Goal: Complete application form

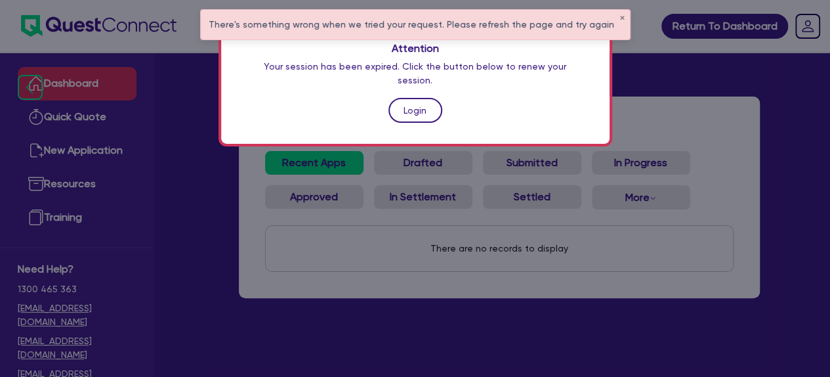
drag, startPoint x: 0, startPoint y: 0, endPoint x: 406, endPoint y: 100, distance: 418.5
click at [406, 100] on link "Login" at bounding box center [416, 110] width 54 height 25
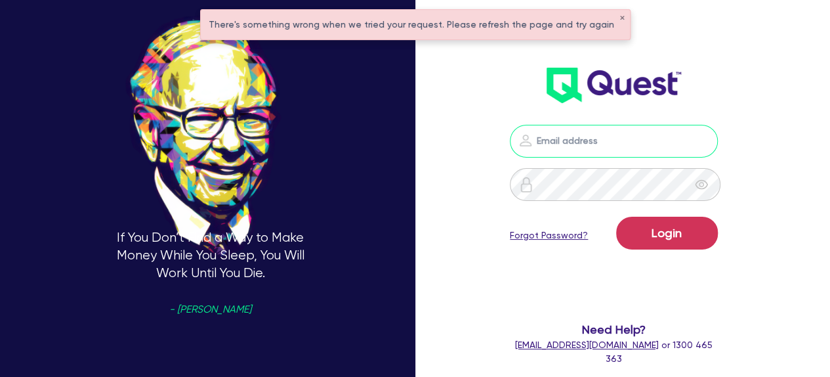
type input "[EMAIL_ADDRESS][DOMAIN_NAME]"
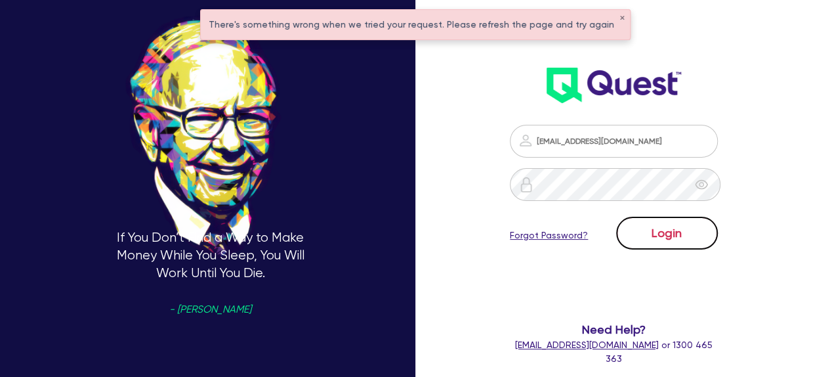
click at [667, 238] on button "Login" at bounding box center [667, 233] width 102 height 33
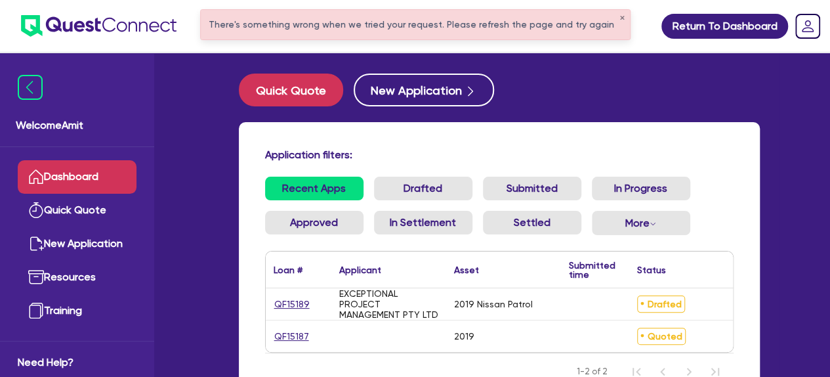
click at [655, 303] on span "Drafted" at bounding box center [661, 303] width 48 height 17
click at [337, 307] on div "EXCEPTIONAL PROJECT MANAGEMENT PTY LTD" at bounding box center [388, 304] width 115 height 32
click at [297, 307] on link "QF15189" at bounding box center [292, 304] width 37 height 15
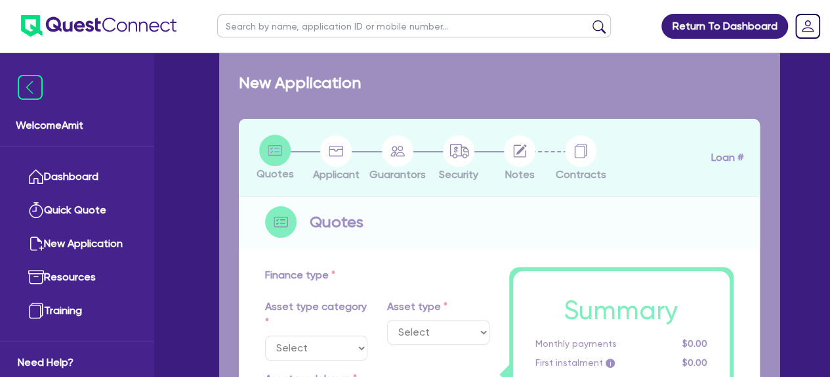
select select "CARS_AND_LIGHT_TRUCKS"
type input "2019"
radio input "false"
radio input "true"
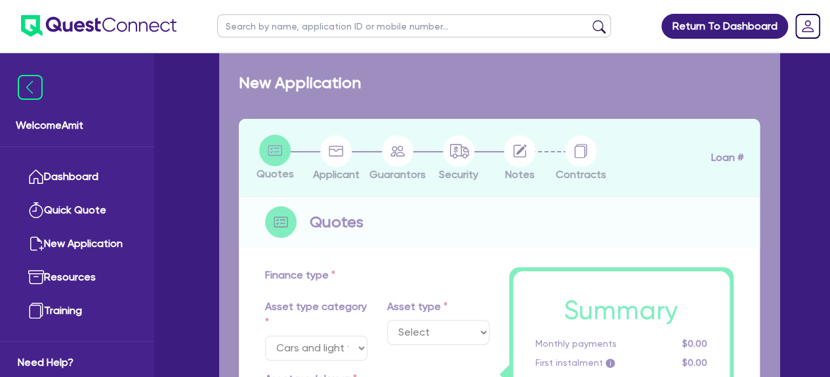
type input "75,000"
type input "1"
type input "750"
type input "17.95"
type input "990"
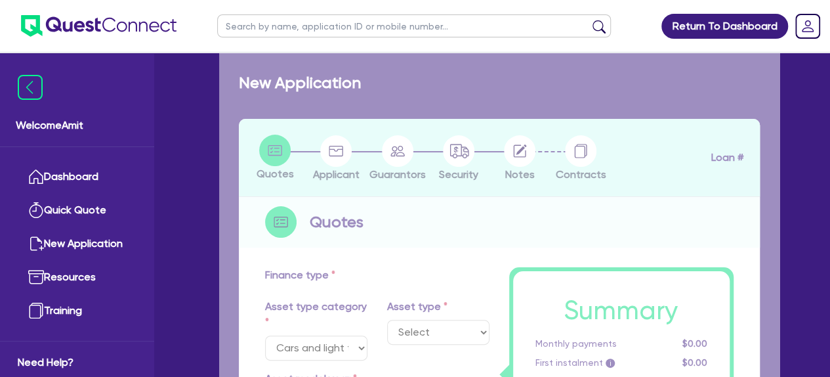
select select "PASSENGER_VEHICLES"
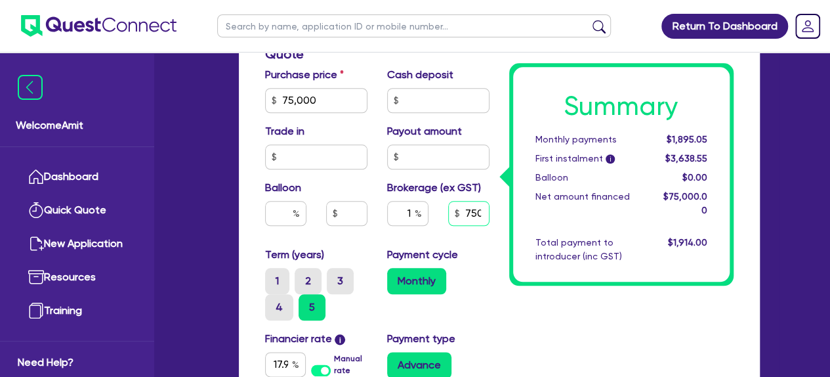
scroll to position [0, 1]
drag, startPoint x: 463, startPoint y: 211, endPoint x: 486, endPoint y: 211, distance: 23.0
click at [486, 211] on input "750" at bounding box center [468, 213] width 41 height 25
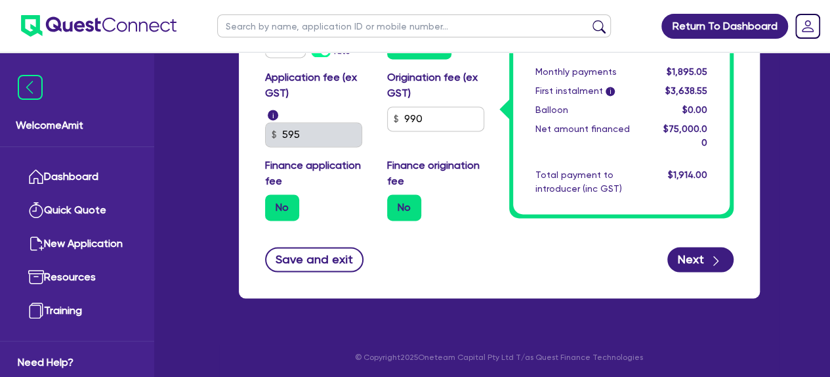
scroll to position [910, 0]
click at [696, 254] on button "Next" at bounding box center [701, 259] width 66 height 25
type input "75,000"
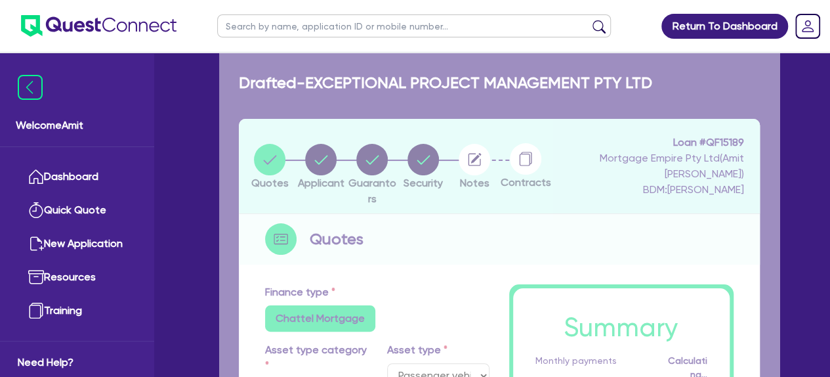
select select "COMPANY"
select select "PROFESSIONAL"
select select "COMPUTER_SYSTEM_DESIGNERS"
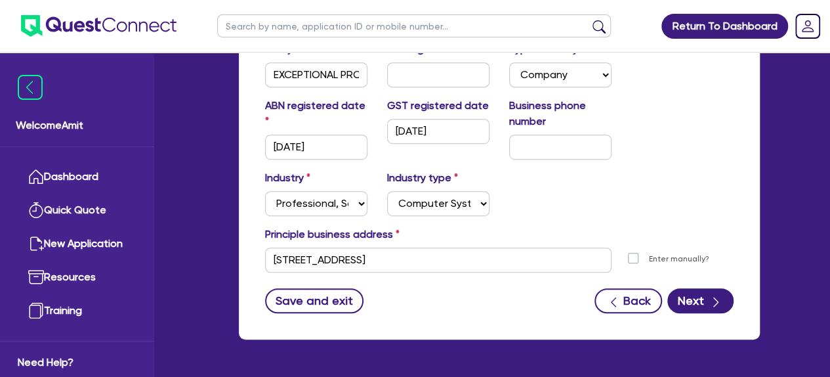
scroll to position [328, 0]
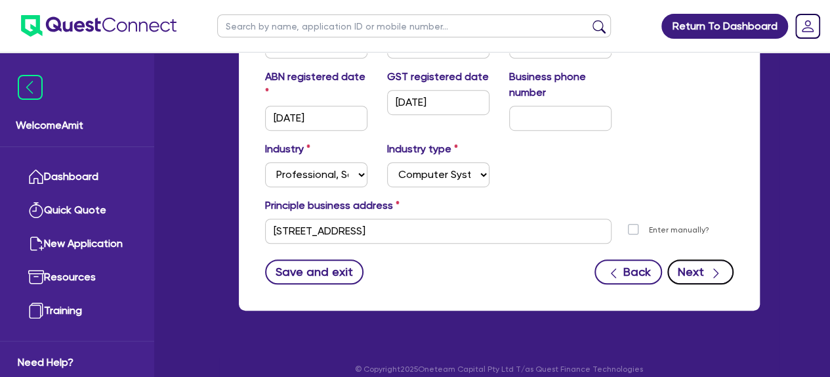
click at [692, 268] on button "Next" at bounding box center [701, 271] width 66 height 25
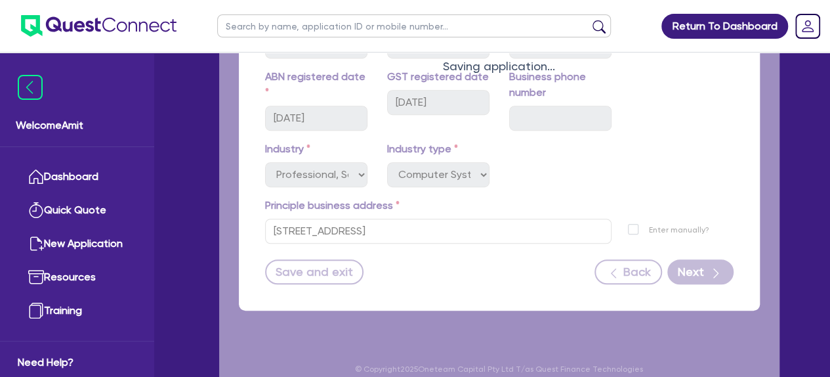
select select "MR"
select select "[GEOGRAPHIC_DATA]"
select select "MARRIED"
select select "CASH"
select select "PROPERTY"
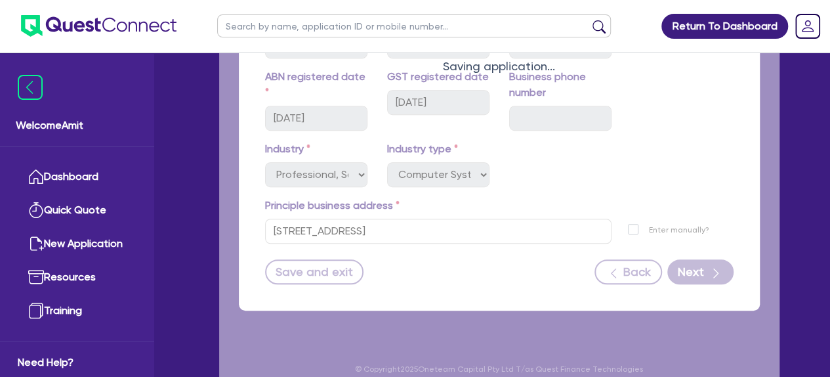
select select "HOUSEHOLD_PERSONAL"
select select "VEHICLE"
select select "INVESTMENT_PROPERTY_LOAN"
select select "CREDIT_CARD"
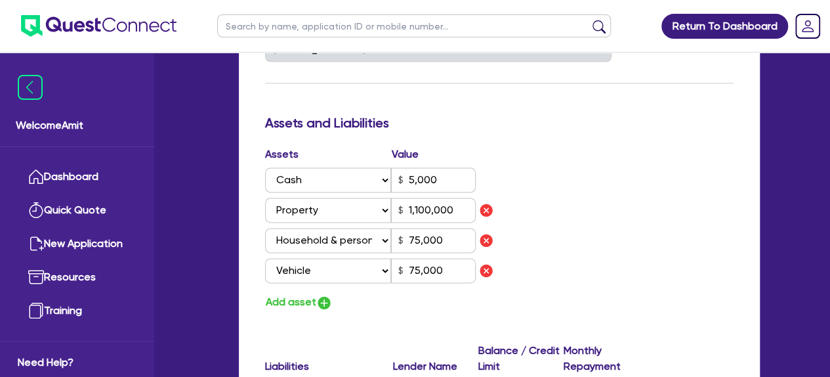
scroll to position [788, 0]
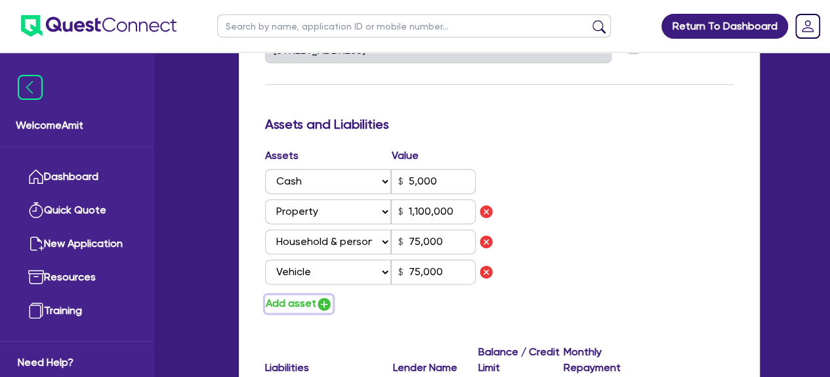
click at [295, 302] on button "Add asset" at bounding box center [299, 304] width 68 height 18
type input "3"
type input "0450 569 393"
type input "5,000"
type input "1,100,000"
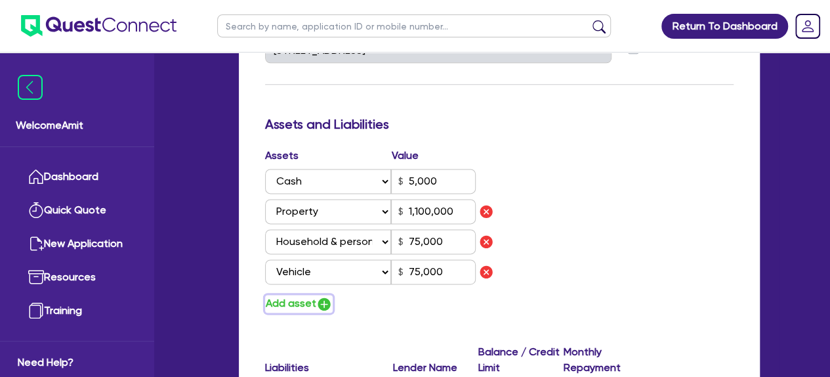
type input "75,000"
type input "625,000"
type input "2,889"
type input "10,000"
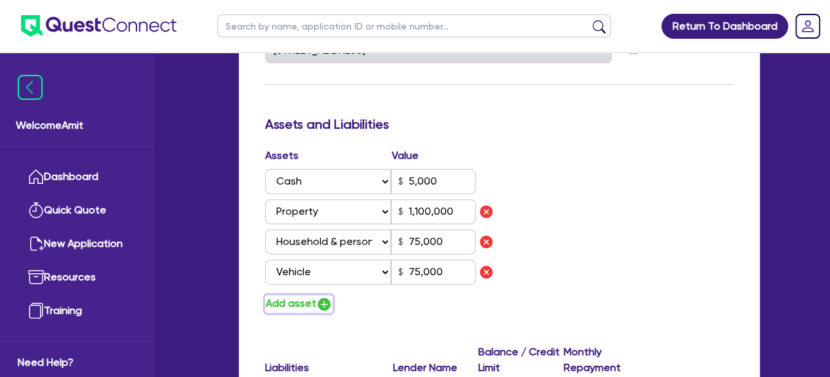
type input "3,000"
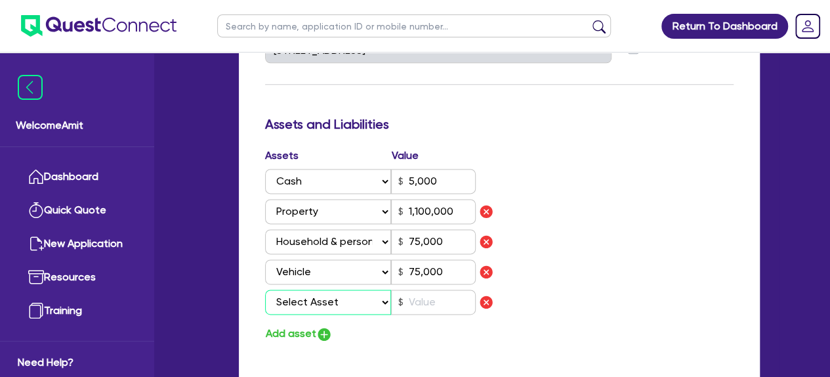
click at [319, 303] on select "Select Asset Cash Property Investment property Vehicle Truck Trailer Equipment …" at bounding box center [328, 301] width 127 height 25
select select "VEHICLE"
click at [265, 289] on select "Select Asset Cash Property Investment property Vehicle Truck Trailer Equipment …" at bounding box center [328, 301] width 127 height 25
type input "3"
type input "0450 569 393"
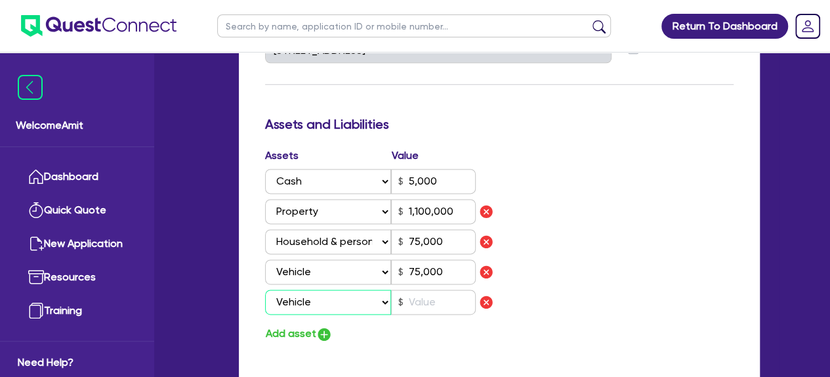
type input "5,000"
type input "1,100,000"
type input "75,000"
type input "625,000"
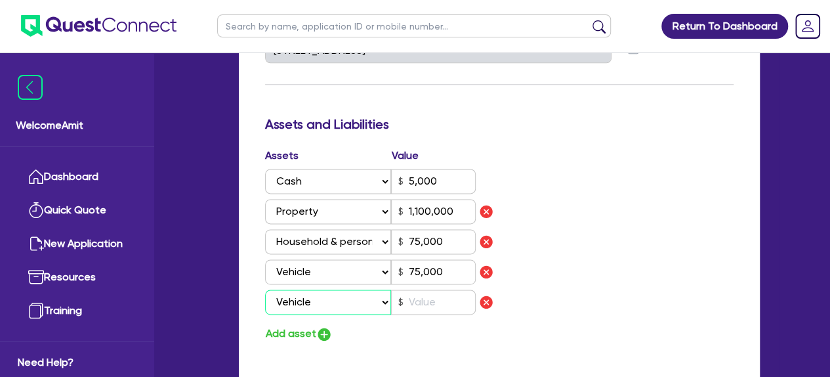
type input "2,889"
type input "10,000"
type input "3,000"
click at [434, 299] on input "text" at bounding box center [433, 301] width 85 height 25
type input "3"
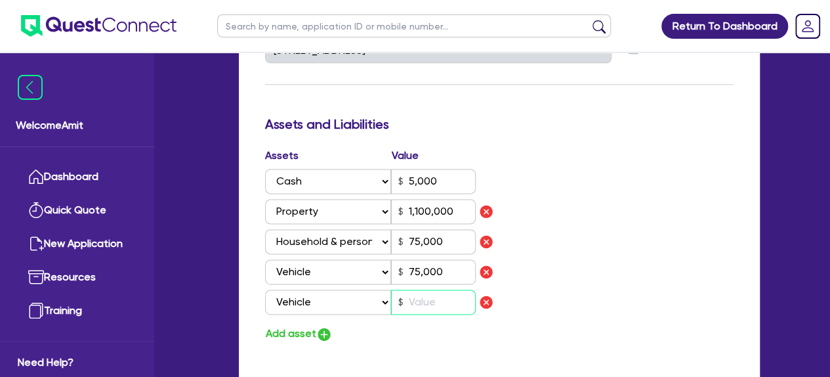
type input "0450 569 393"
type input "5,000"
type input "1,100,000"
type input "75,000"
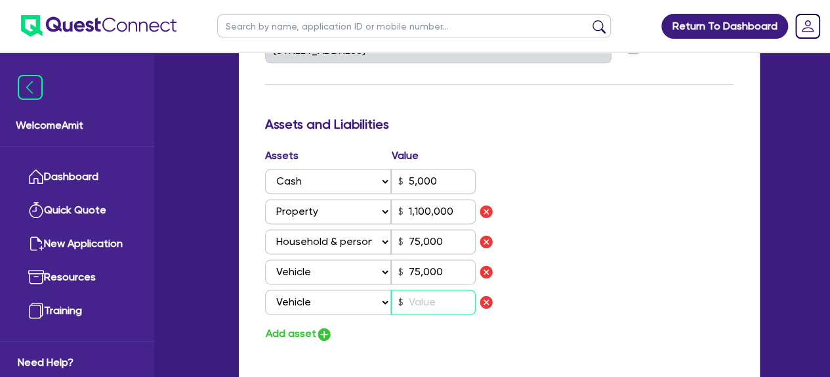
type input "625,000"
type input "2,889"
type input "10,000"
type input "3,000"
type input "1"
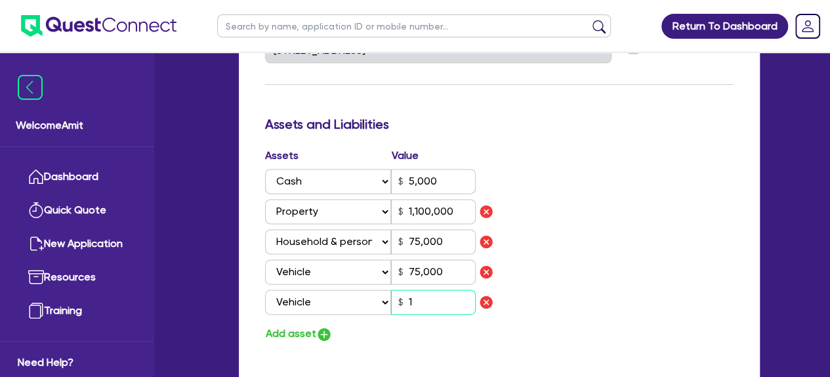
type input "3"
type input "0450 569 393"
type input "5,000"
type input "1,100,000"
type input "75,000"
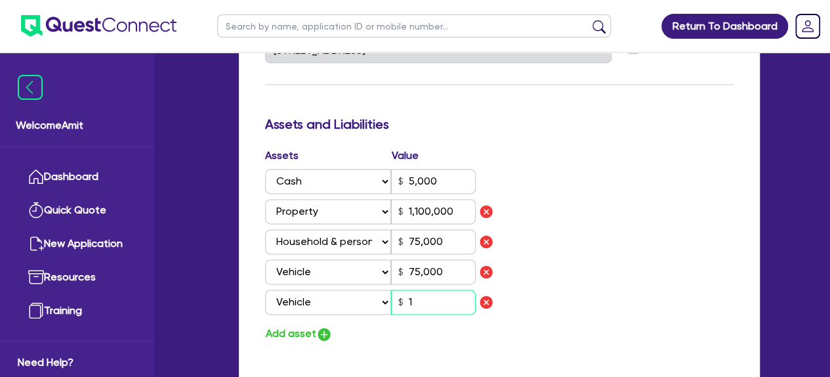
type input "75,000"
type input "625,000"
type input "2,889"
type input "10,000"
type input "3,000"
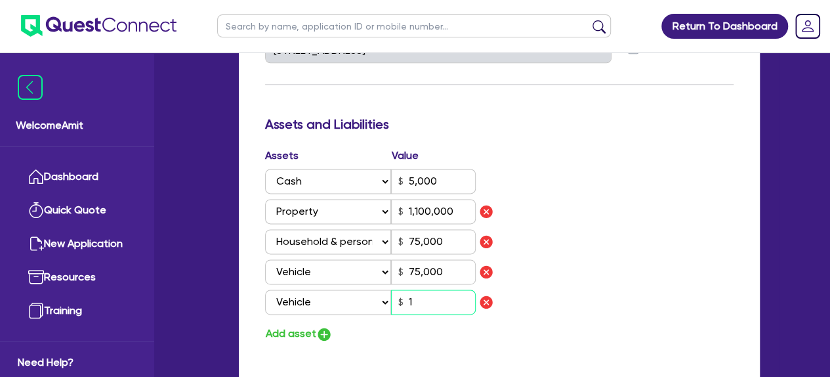
type input "10"
type input "3"
type input "0450 569 393"
type input "5,000"
type input "1,100,000"
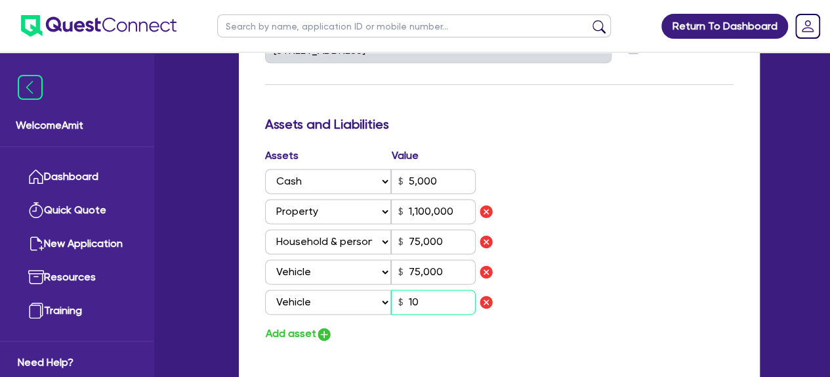
type input "75,000"
type input "625,000"
type input "2,889"
type input "10,000"
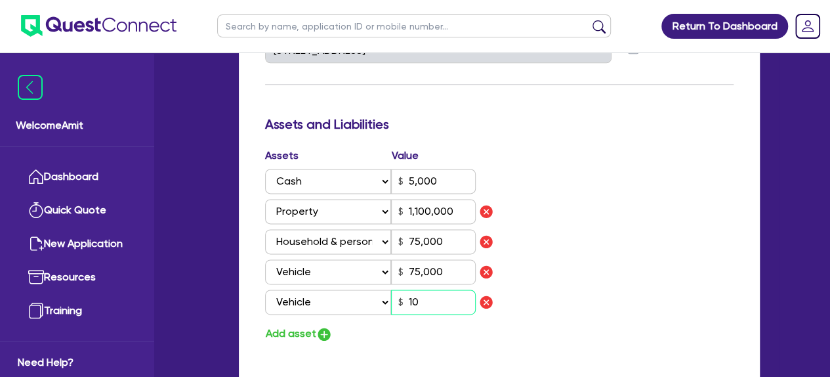
type input "3,000"
type input "100"
type input "3"
type input "0450 569 393"
type input "5,000"
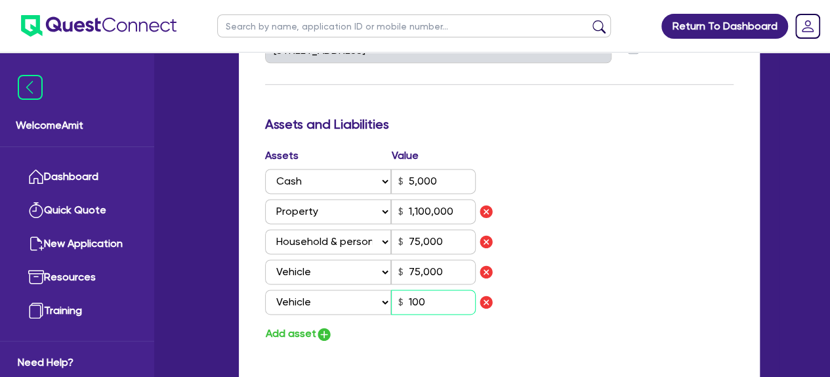
type input "1,100,000"
type input "75,000"
type input "625,000"
type input "2,889"
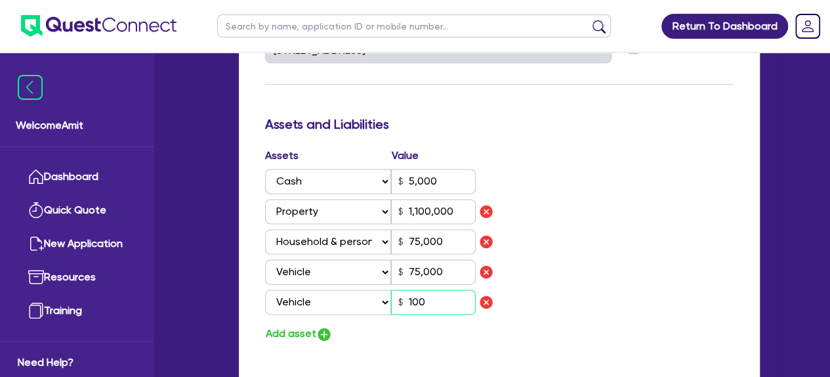
type input "10,000"
type input "3,000"
type input "1,000"
type input "3"
type input "0450 569 393"
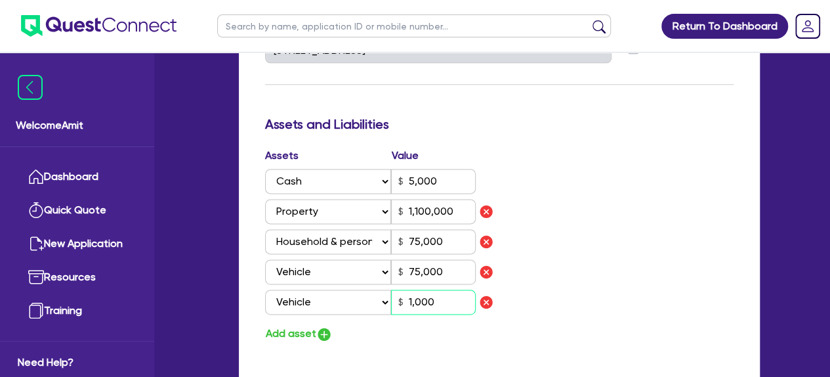
type input "5,000"
type input "1,100,000"
type input "75,000"
type input "625,000"
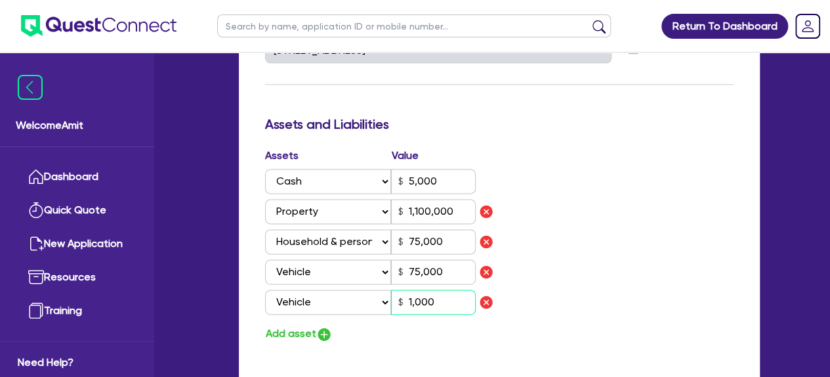
type input "2,889"
type input "10,000"
type input "3,000"
click at [459, 300] on input "10,000" at bounding box center [433, 301] width 85 height 25
type input "10,000"
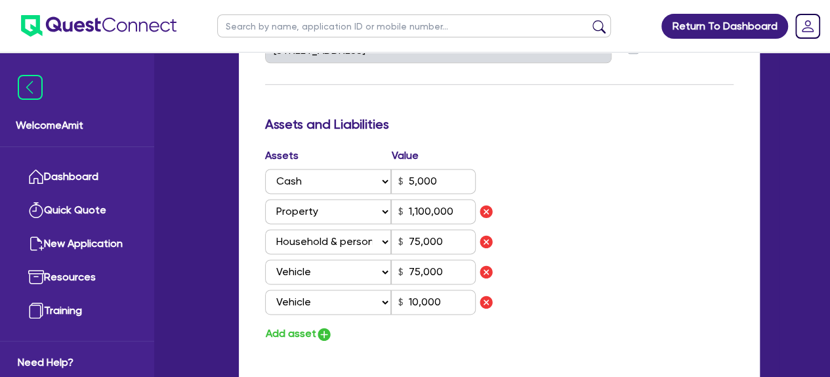
click at [567, 300] on div "Assets Value Select Asset Cash Property Investment property Vehicle Truck Trail…" at bounding box center [499, 245] width 488 height 195
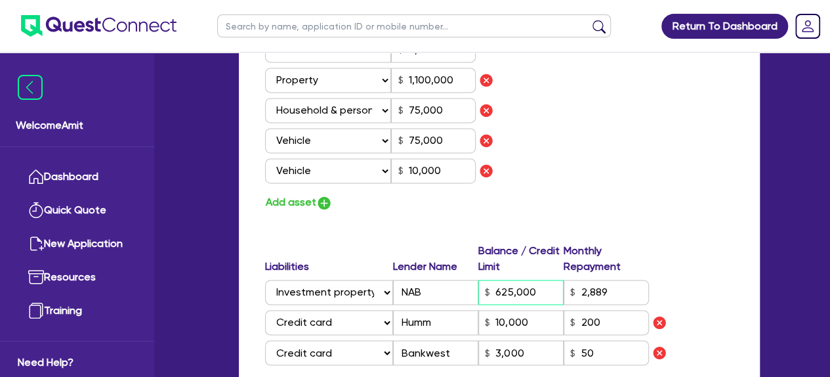
drag, startPoint x: 533, startPoint y: 292, endPoint x: 434, endPoint y: 292, distance: 98.5
click at [434, 292] on div "Select Liability Credit card Mortgage Investment property loan Vehicle loan Tru…" at bounding box center [457, 292] width 384 height 25
type input "6"
type input "3"
type input "0450 569 393"
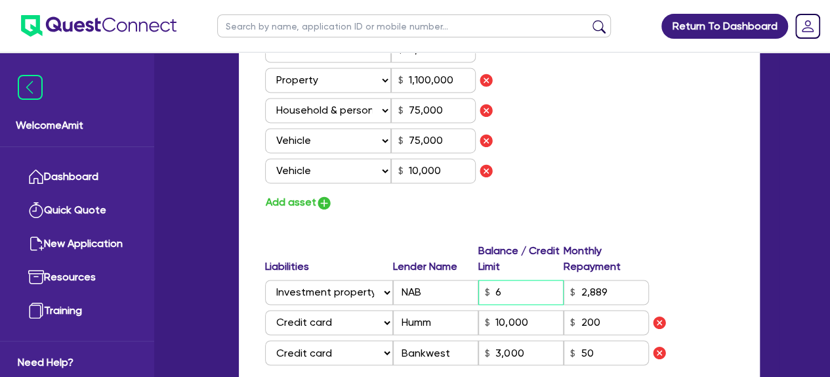
type input "5,000"
type input "1,100,000"
type input "75,000"
type input "2,889"
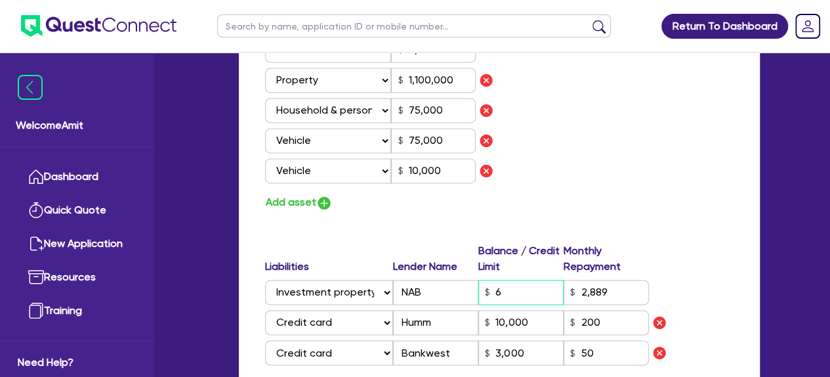
type input "10,000"
type input "3,000"
type input "10,000"
type input "3"
type input "0450 569 393"
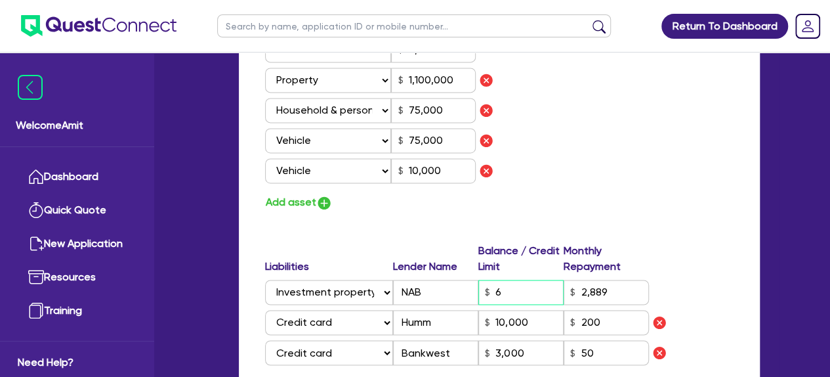
type input "5,000"
type input "1,100,000"
type input "75,000"
type input "68"
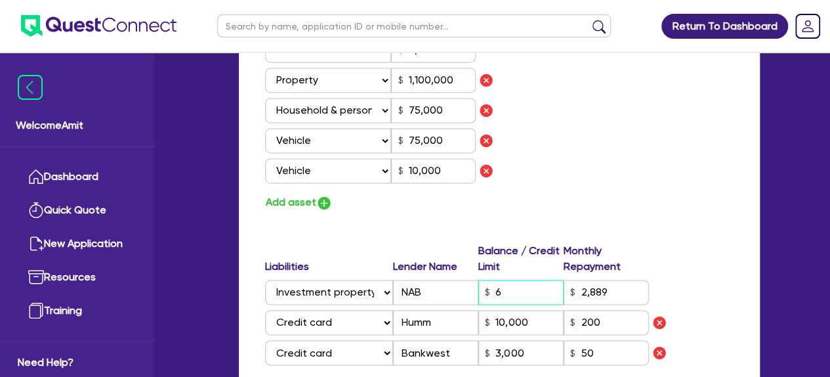
type input "2,889"
type input "10,000"
type input "3,000"
type input "10,000"
type input "3"
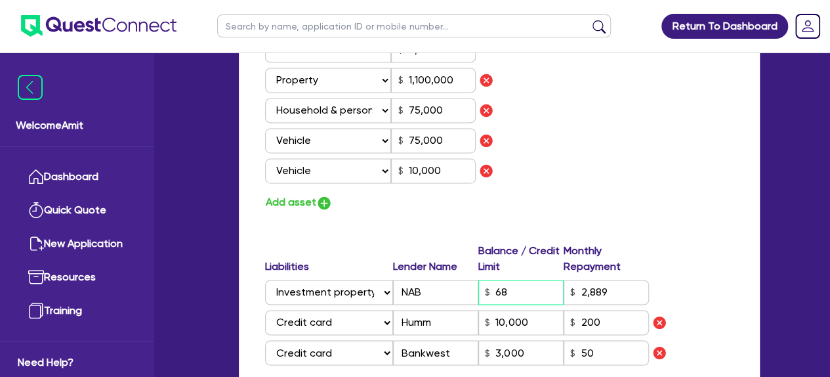
type input "0450 569 393"
type input "5,000"
type input "1,100,000"
type input "75,000"
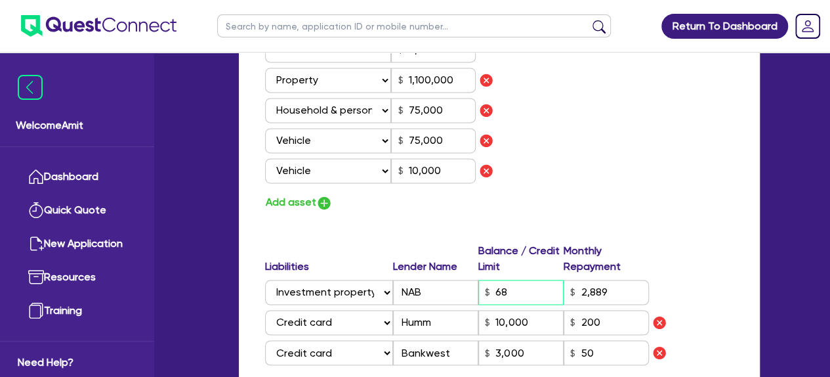
type input "687"
type input "2,889"
type input "10,000"
type input "3,000"
type input "10,000"
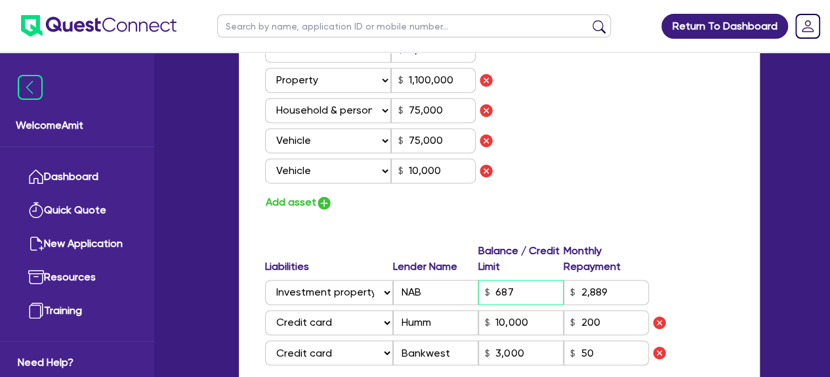
type input "3"
type input "0450 569 393"
type input "5,000"
type input "1,100,000"
type input "75,000"
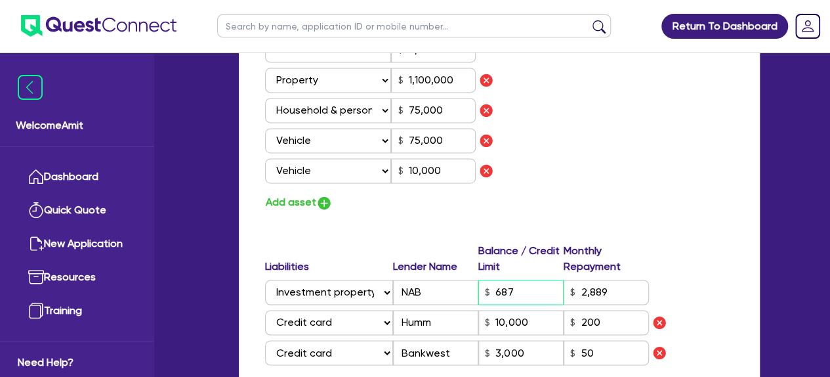
type input "75,000"
type input "6,876"
type input "2,889"
type input "10,000"
type input "3,000"
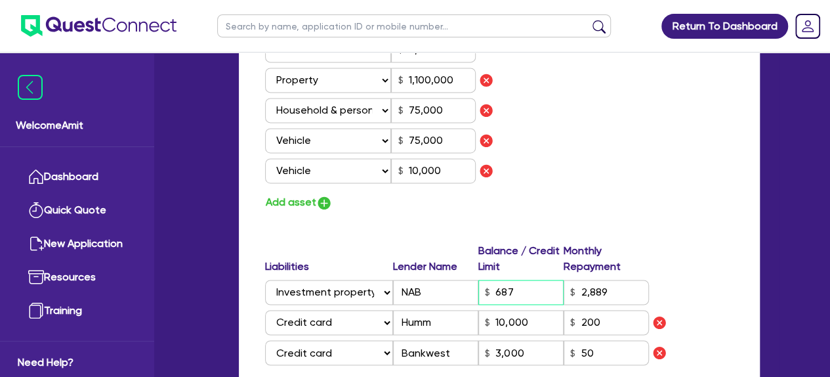
type input "10,000"
type input "3"
type input "0450 569 393"
type input "5,000"
type input "1,100,000"
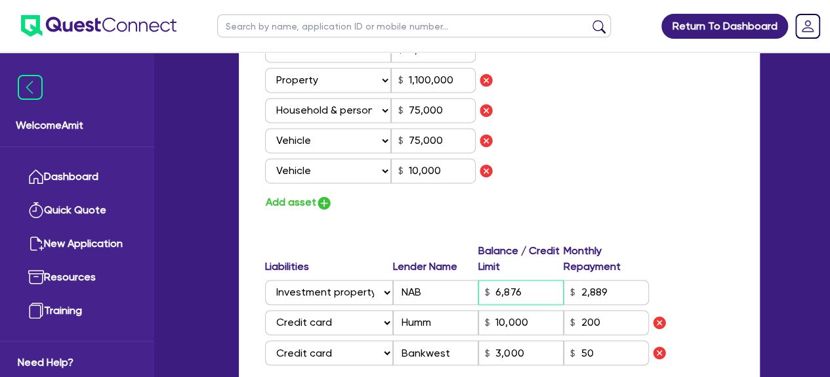
type input "75,000"
type input "68,763"
type input "2,889"
type input "10,000"
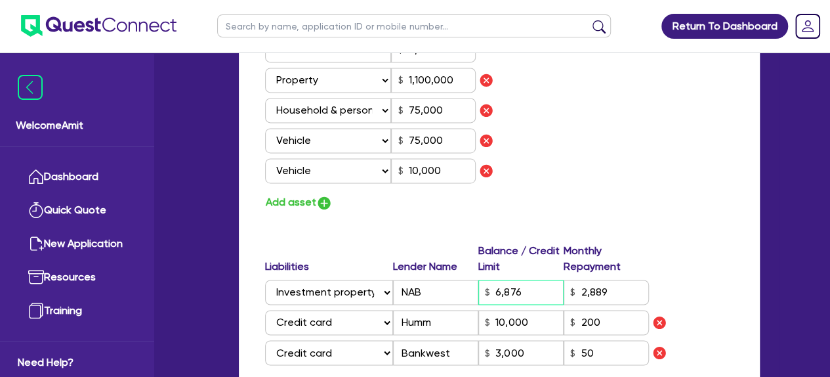
type input "3,000"
type input "10,000"
type input "3"
type input "0450 569 393"
type input "5,000"
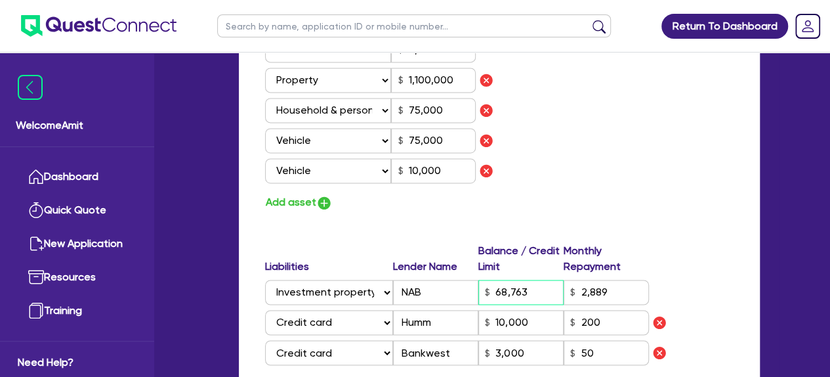
type input "1,100,000"
type input "75,000"
type input "687,632"
type input "2,889"
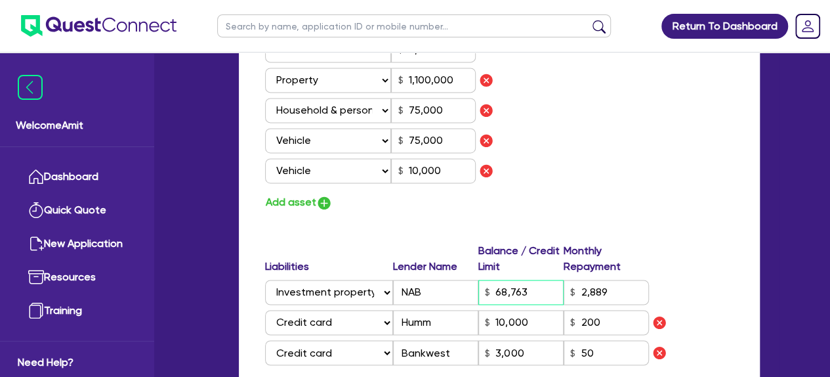
type input "10,000"
type input "3,000"
type input "10,000"
type input "687,632"
drag, startPoint x: 618, startPoint y: 295, endPoint x: 550, endPoint y: 295, distance: 67.6
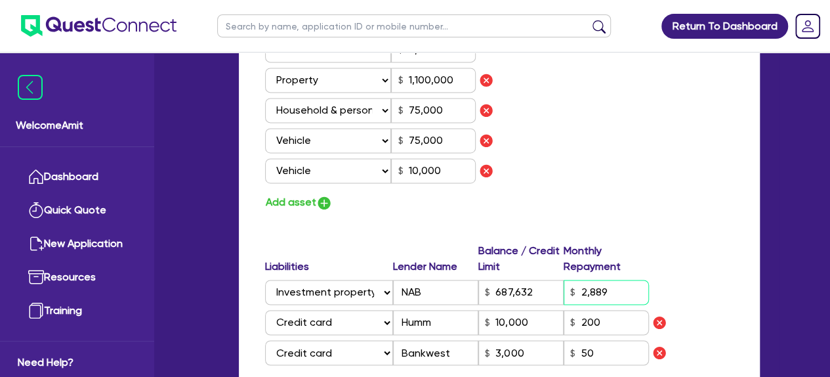
click at [550, 295] on div "Select Liability Credit card Mortgage Investment property loan Vehicle loan Tru…" at bounding box center [457, 292] width 384 height 25
type input "3"
type input "0450 569 393"
type input "5,000"
type input "1,100,000"
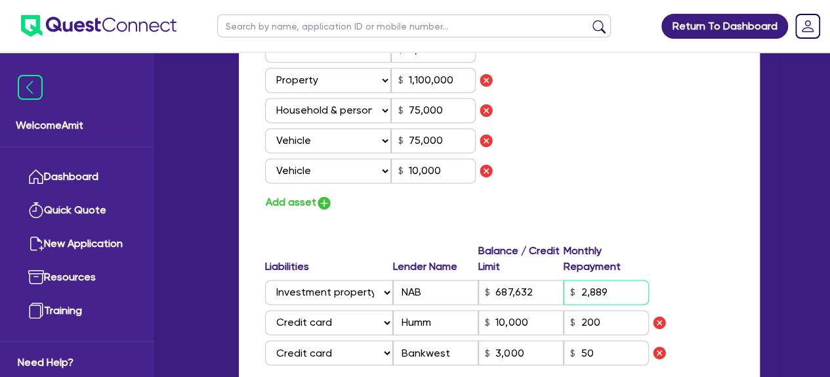
type input "75,000"
type input "687,632"
type input "3"
type input "10,000"
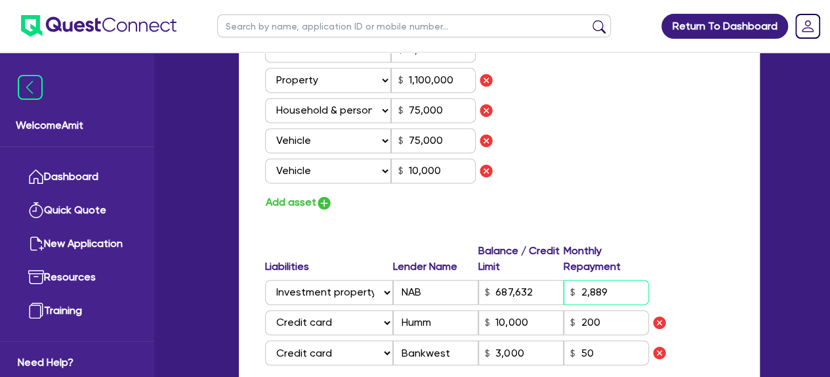
type input "3,000"
type input "10,000"
type input "3"
type input "0450 569 393"
type input "5,000"
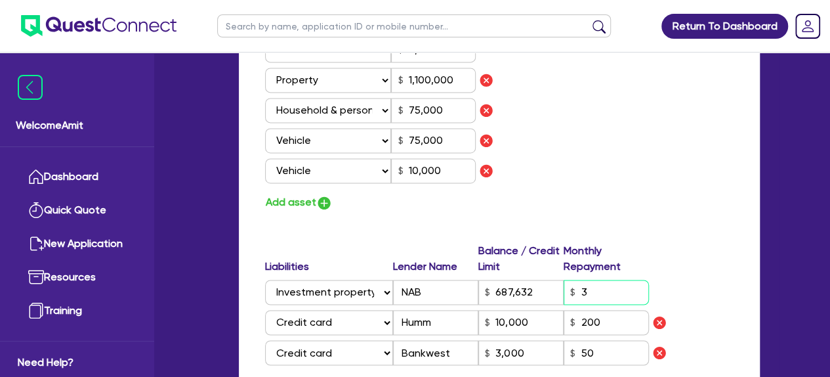
type input "1,100,000"
type input "75,000"
type input "687,632"
type input "31"
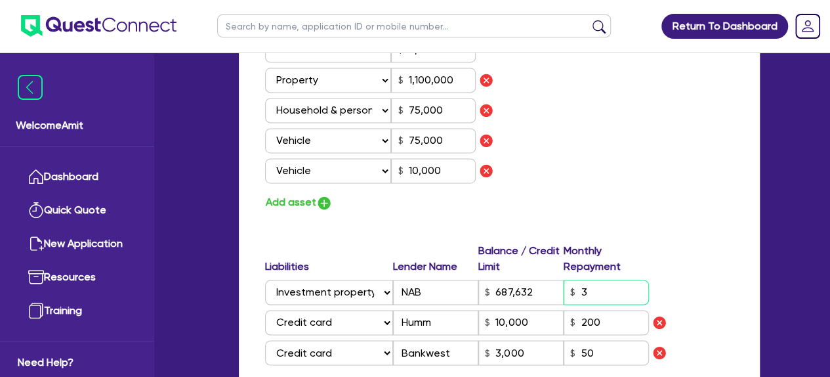
type input "10,000"
type input "3,000"
type input "10,000"
type input "3"
type input "0450 569 393"
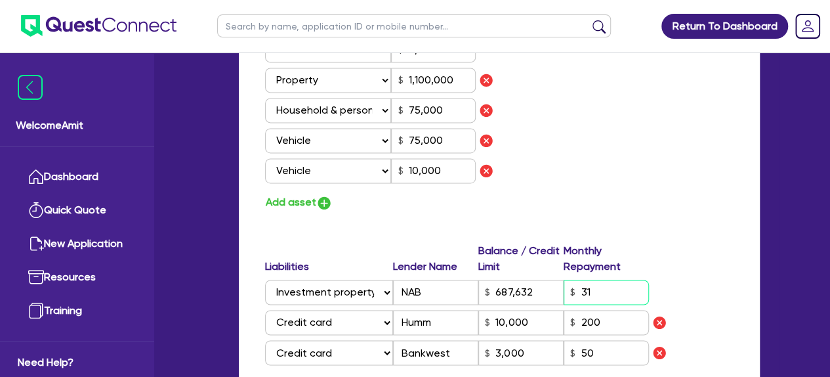
type input "5,000"
type input "1,100,000"
type input "75,000"
type input "687,632"
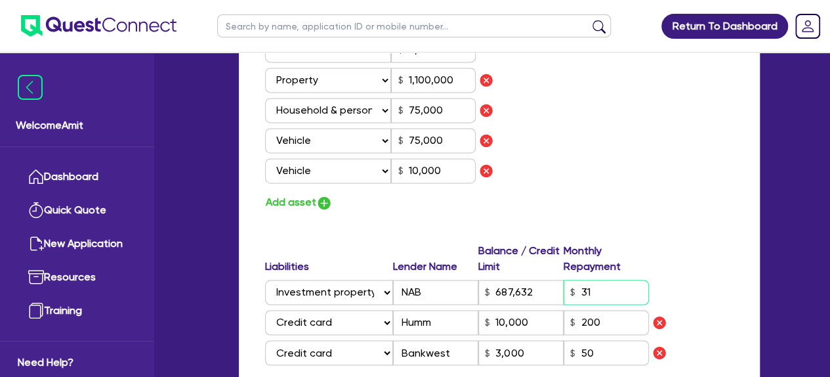
type input "315"
type input "10,000"
click at [435, 320] on input "Humm" at bounding box center [435, 322] width 85 height 25
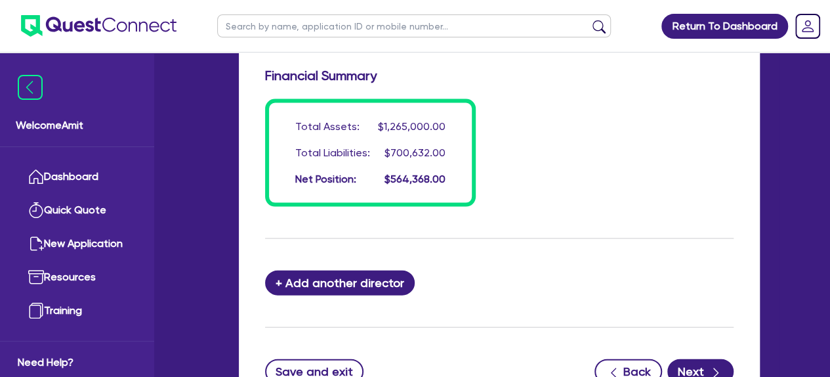
scroll to position [1313, 0]
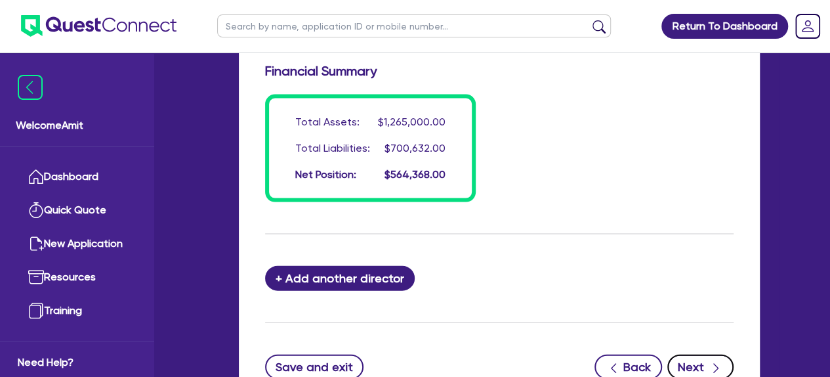
click at [698, 372] on button "Next" at bounding box center [701, 366] width 66 height 25
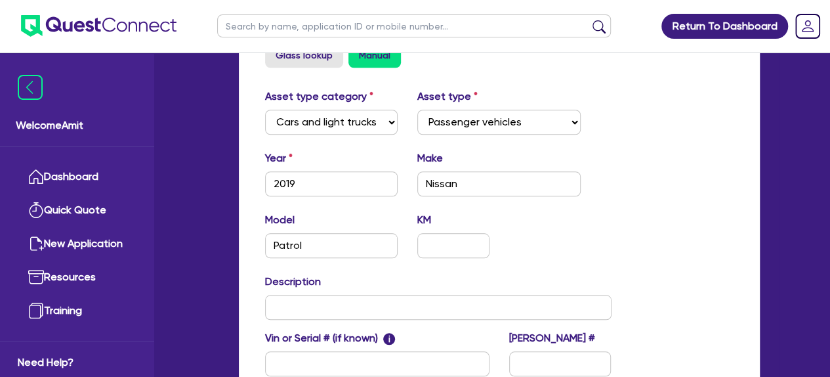
scroll to position [591, 0]
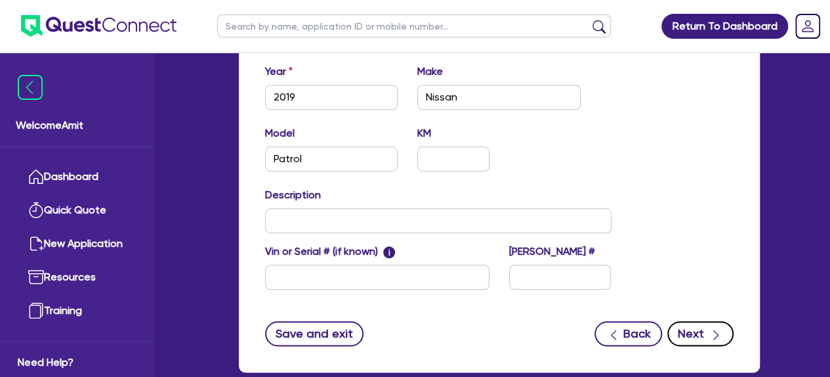
click at [690, 328] on button "Next" at bounding box center [701, 333] width 66 height 25
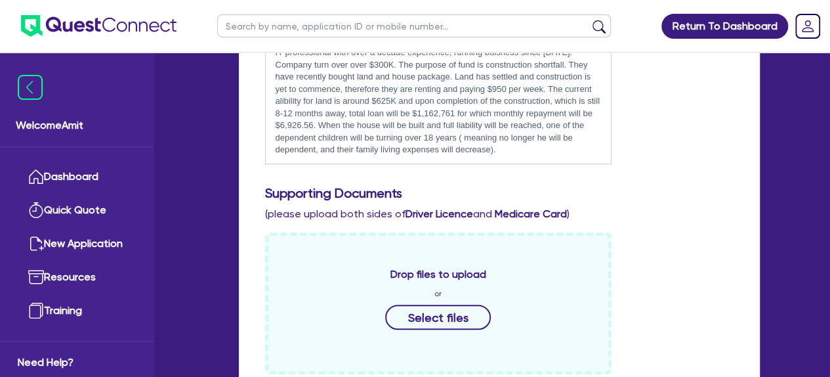
scroll to position [394, 0]
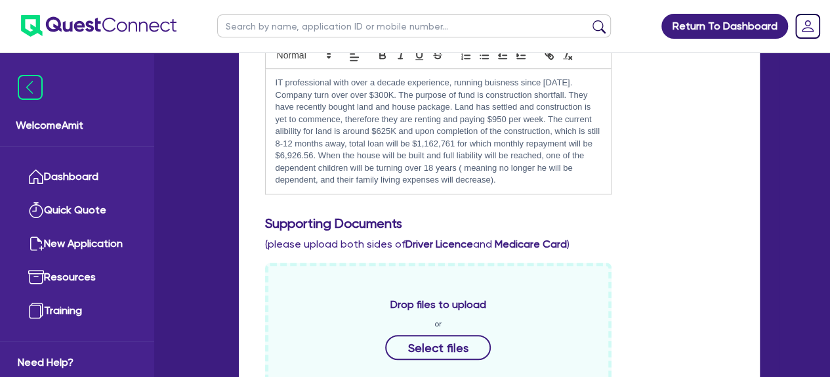
click at [390, 131] on p "IT professional with over a decade experience, running buisness since [DATE]. C…" at bounding box center [439, 131] width 326 height 109
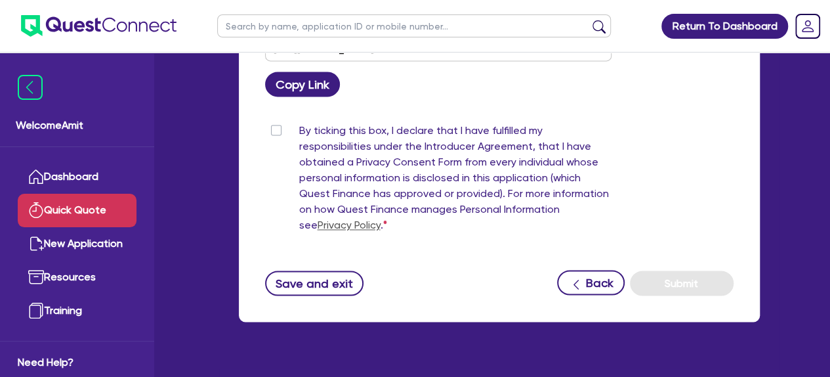
scroll to position [954, 0]
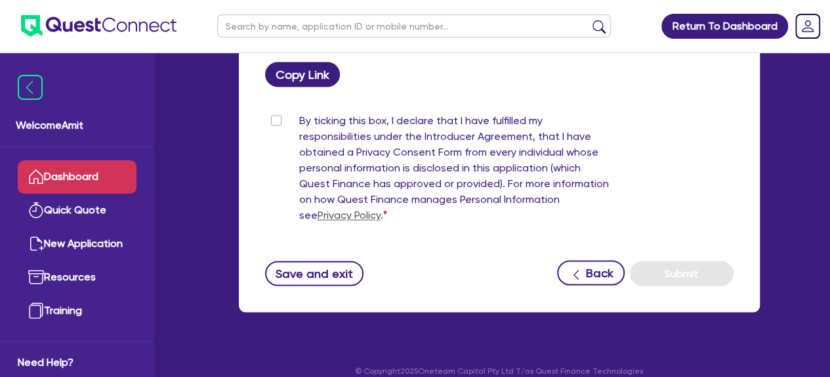
click at [91, 180] on link "Dashboard" at bounding box center [77, 176] width 119 height 33
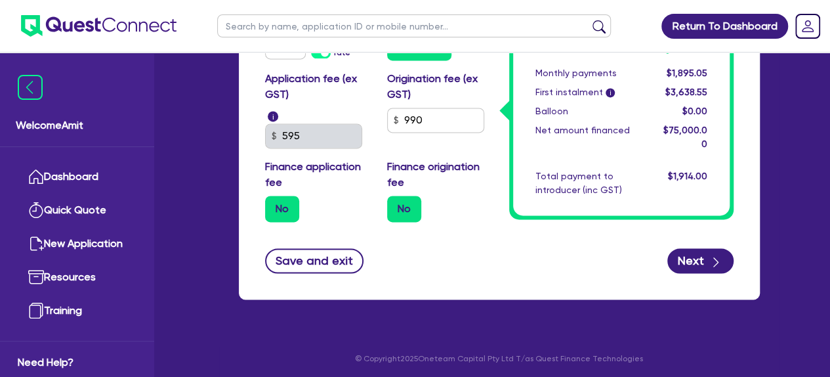
scroll to position [910, 0]
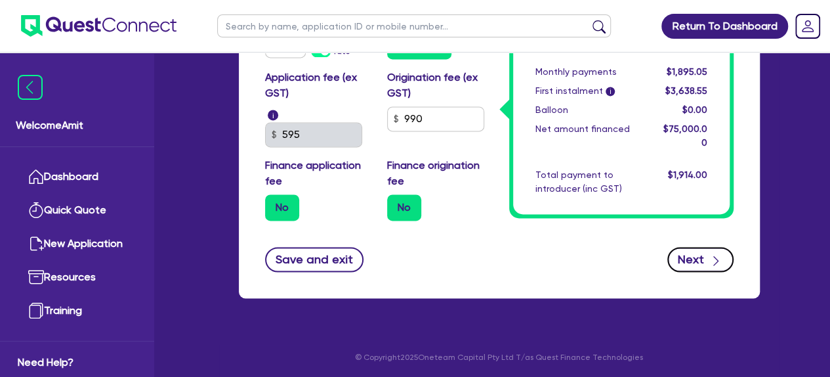
click at [700, 262] on button "Next" at bounding box center [701, 259] width 66 height 25
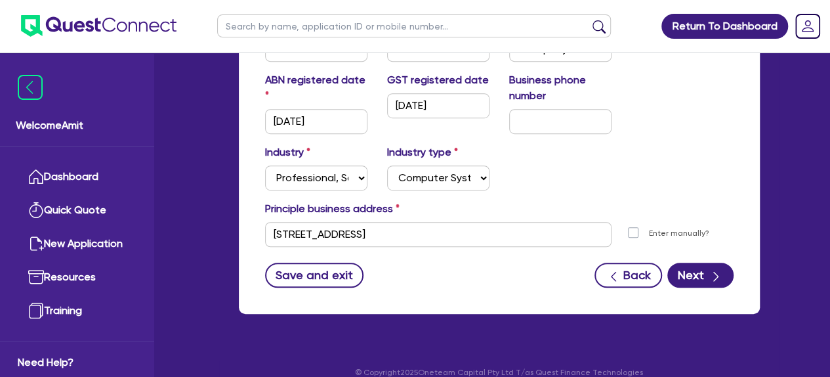
scroll to position [328, 0]
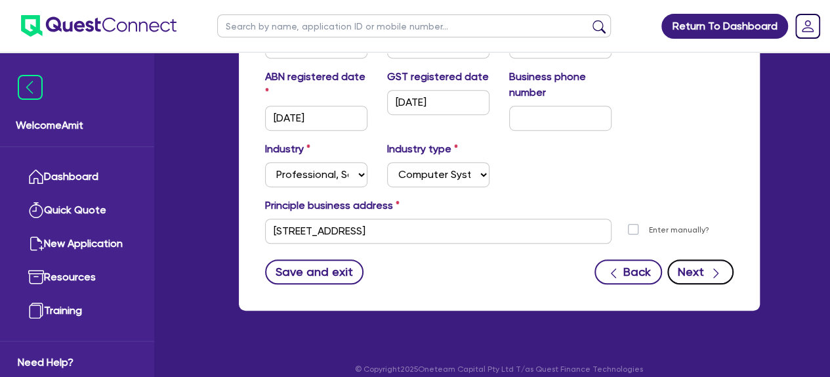
click at [706, 268] on button "Next" at bounding box center [701, 271] width 66 height 25
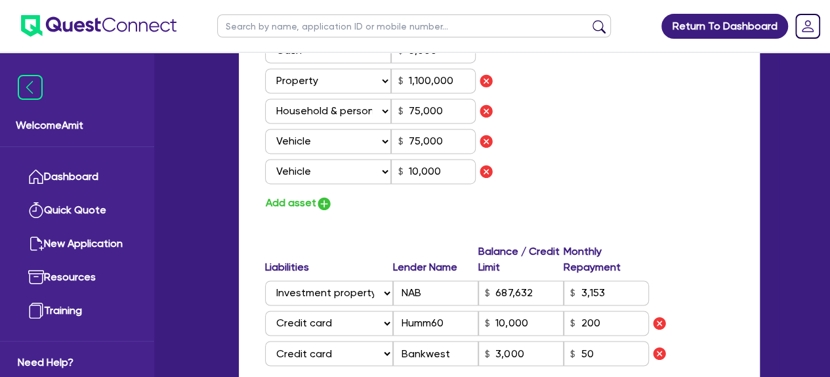
scroll to position [985, 0]
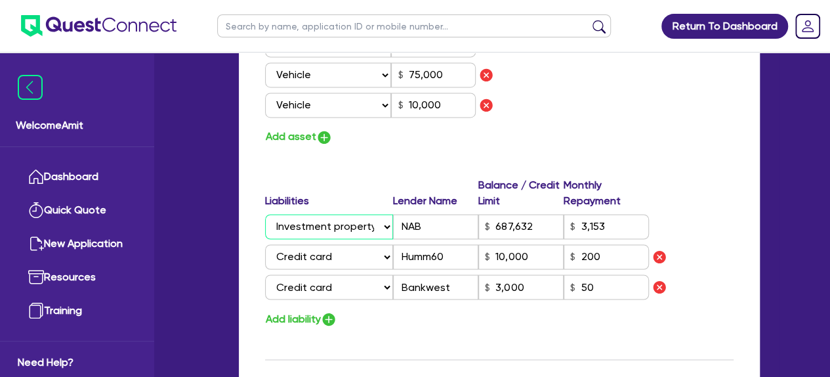
click at [382, 226] on select "Select Liability Credit card Mortgage Investment property loan Vehicle loan Tru…" at bounding box center [329, 226] width 128 height 25
click at [376, 228] on select "Select Liability Credit card Mortgage Investment property loan Vehicle loan Tru…" at bounding box center [329, 226] width 128 height 25
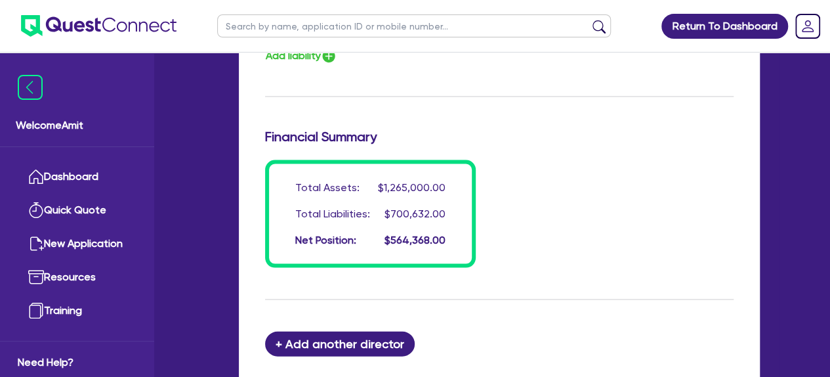
scroll to position [1419, 0]
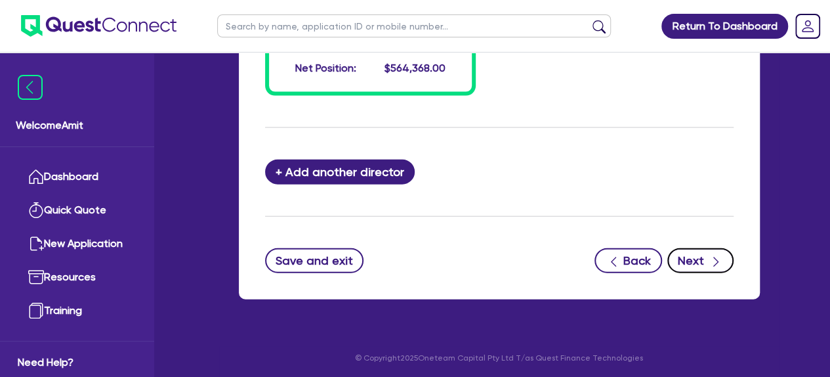
click at [687, 255] on button "Next" at bounding box center [701, 260] width 66 height 25
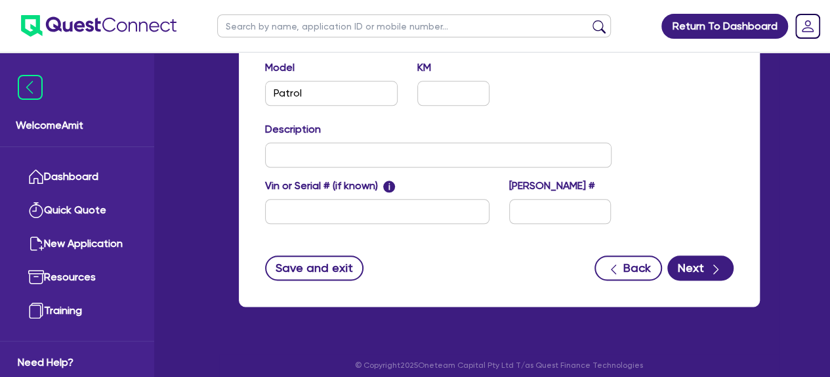
scroll to position [666, 0]
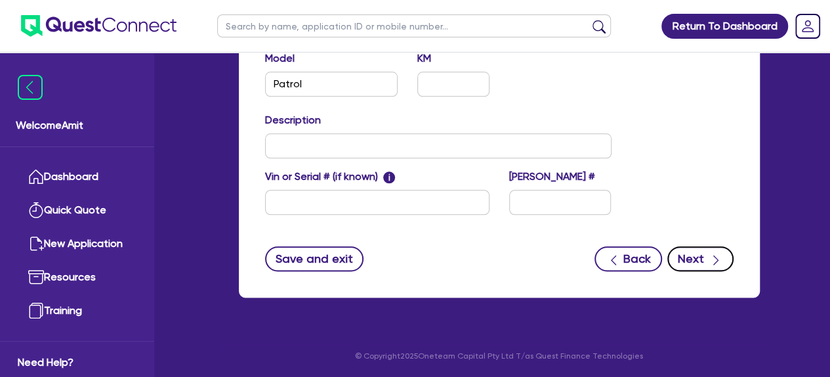
click at [693, 253] on button "Next" at bounding box center [701, 258] width 66 height 25
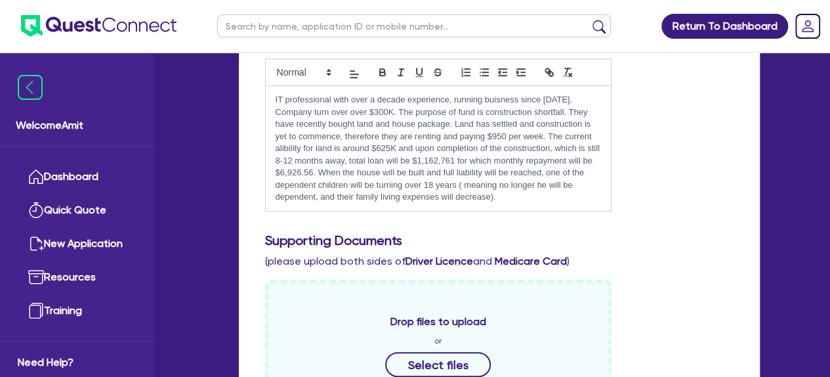
scroll to position [328, 0]
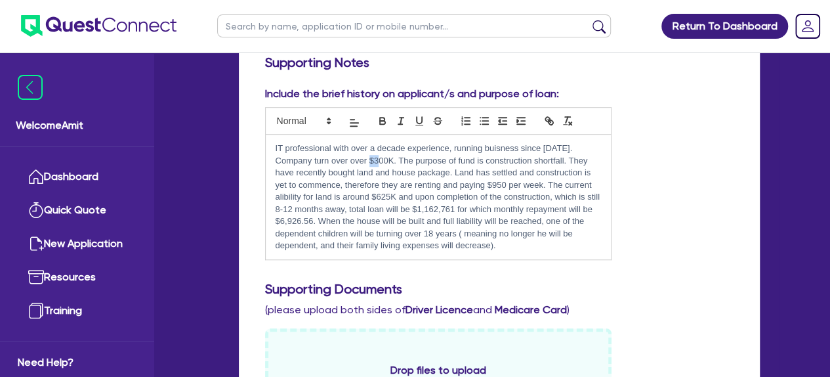
drag, startPoint x: 387, startPoint y: 161, endPoint x: 379, endPoint y: 159, distance: 8.9
click at [379, 159] on p "IT professional with over a decade experience, running buisness since [DATE]. C…" at bounding box center [439, 196] width 326 height 109
click at [646, 226] on div "Include the brief history on applicant/s and purpose of loan: IT professional w…" at bounding box center [499, 178] width 488 height 185
click at [383, 199] on p "IT professional with over a decade experience, running buisness since [DATE]. C…" at bounding box center [439, 196] width 326 height 109
drag, startPoint x: 389, startPoint y: 198, endPoint x: 377, endPoint y: 200, distance: 12.1
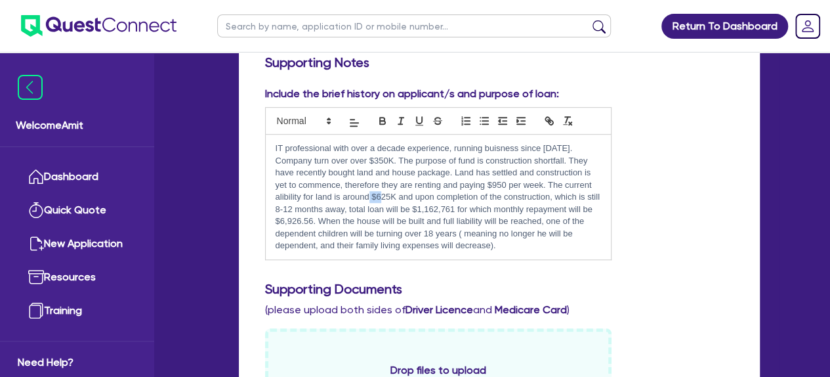
click at [377, 200] on p "IT professional with over a decade experience, running buisness since [DATE]. C…" at bounding box center [439, 196] width 326 height 109
click at [652, 250] on div "Include the brief history on applicant/s and purpose of loan: IT professional w…" at bounding box center [499, 178] width 488 height 185
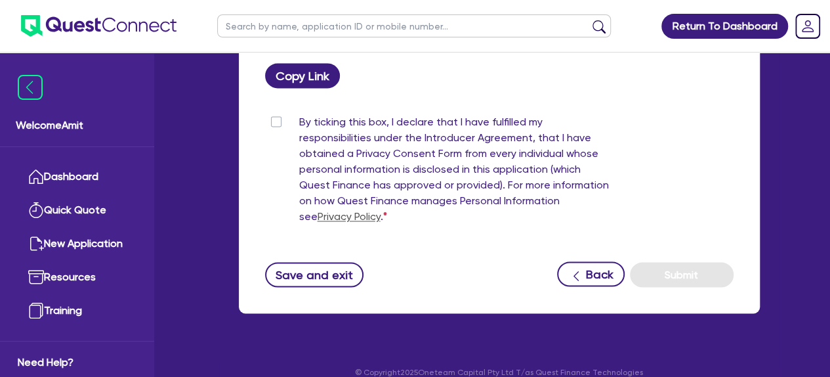
scroll to position [954, 0]
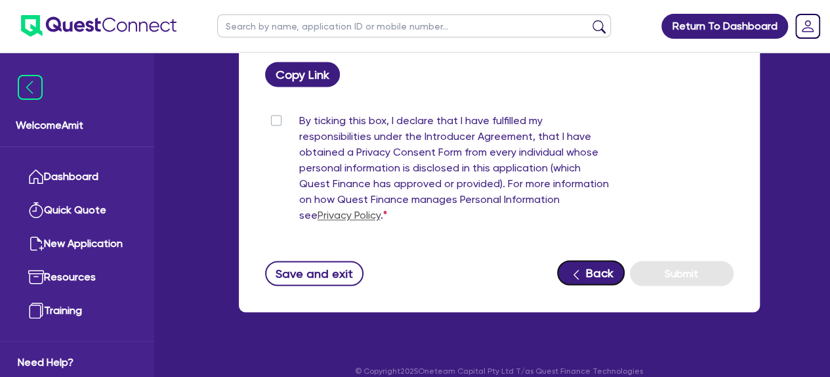
click at [590, 261] on button "Back" at bounding box center [591, 272] width 68 height 25
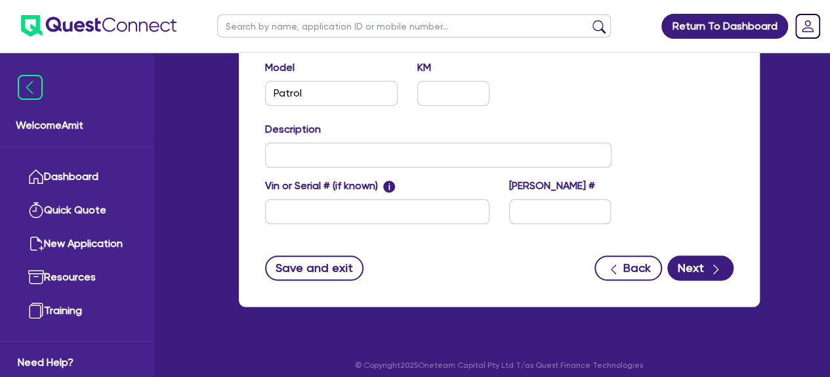
scroll to position [666, 0]
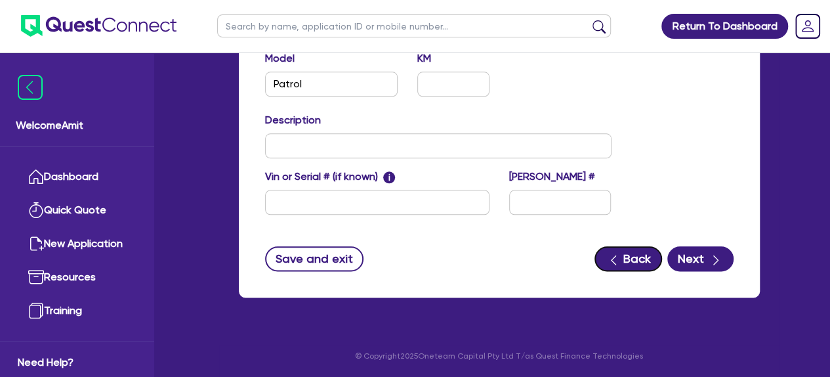
click at [606, 259] on button "Back" at bounding box center [629, 258] width 68 height 25
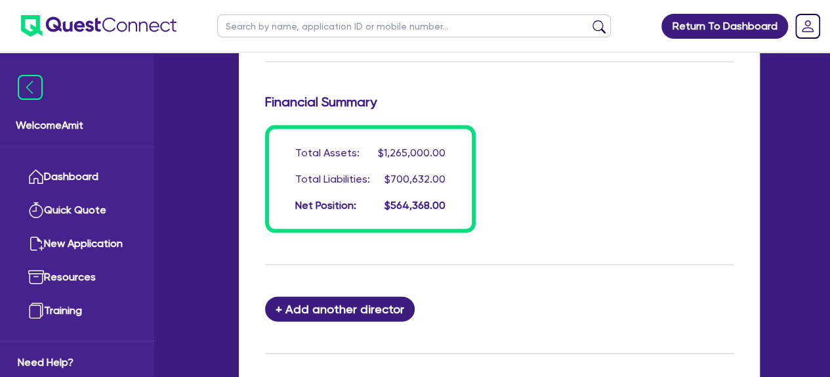
scroll to position [1378, 0]
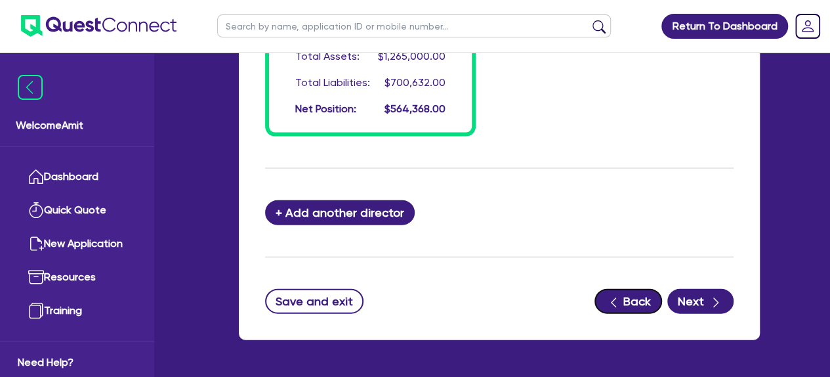
click at [616, 304] on icon "button" at bounding box center [613, 303] width 5 height 10
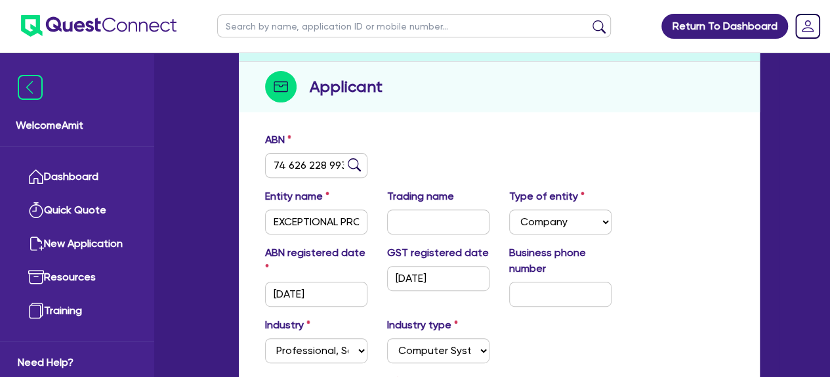
scroll to position [328, 0]
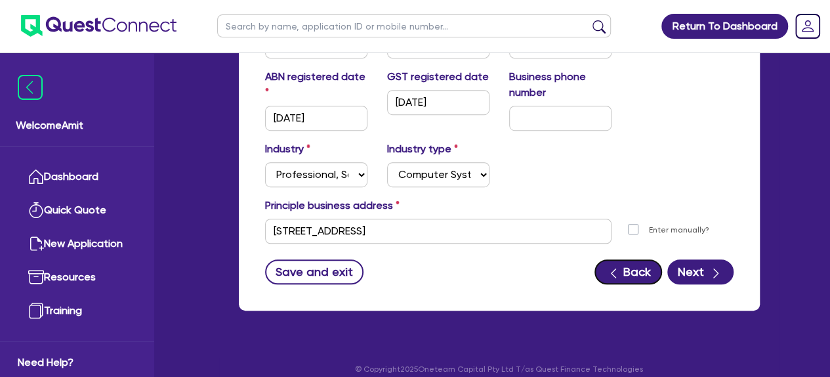
click at [630, 273] on button "Back" at bounding box center [629, 271] width 68 height 25
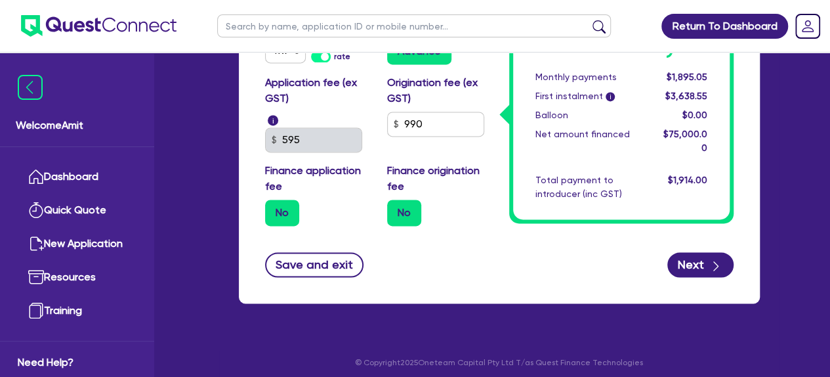
scroll to position [910, 0]
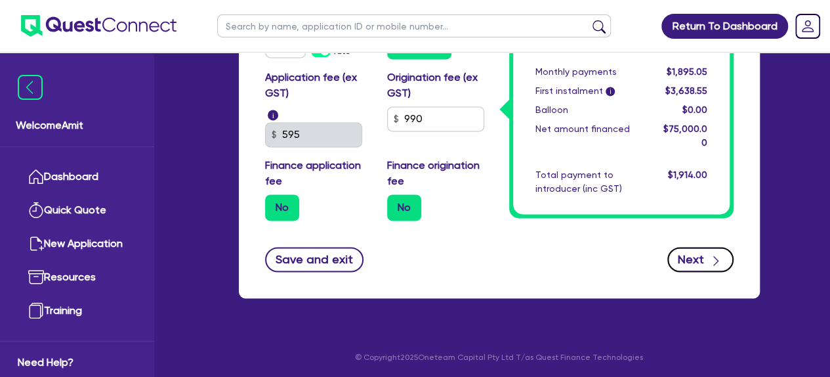
click at [692, 259] on button "Next" at bounding box center [701, 259] width 66 height 25
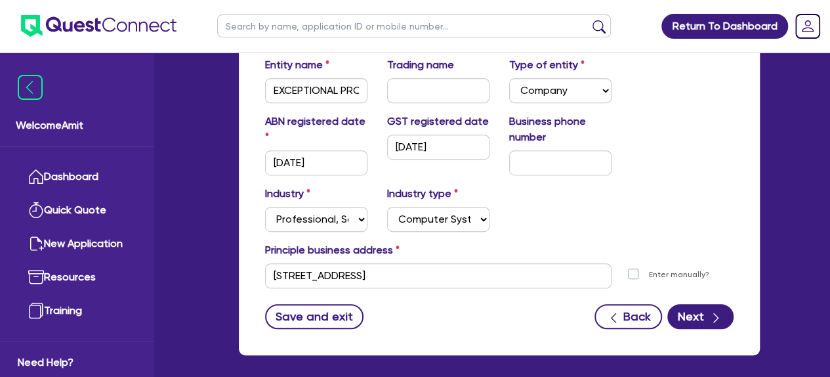
scroll to position [328, 0]
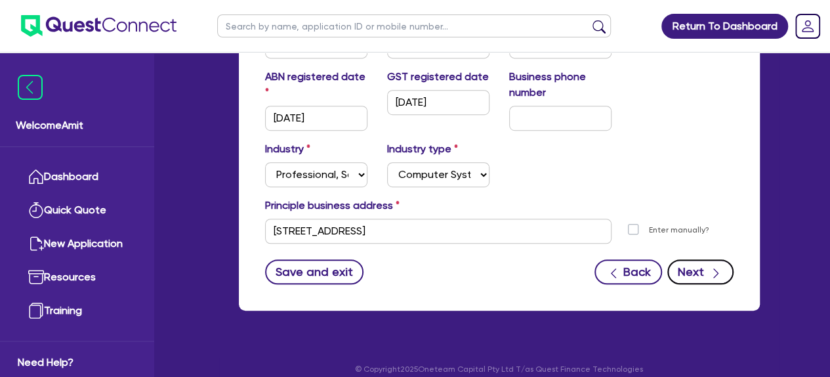
click at [688, 268] on button "Next" at bounding box center [701, 271] width 66 height 25
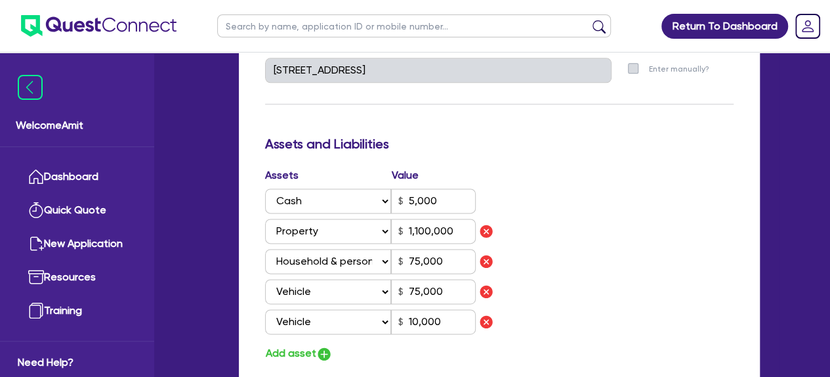
scroll to position [788, 0]
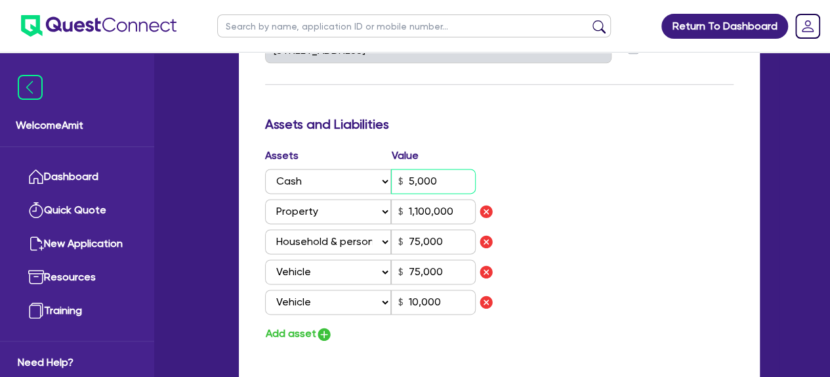
drag, startPoint x: 444, startPoint y: 175, endPoint x: 408, endPoint y: 178, distance: 36.8
click at [408, 178] on input "5,000" at bounding box center [433, 181] width 85 height 25
click at [537, 186] on div "Assets Value Select Asset Cash Property Investment property Vehicle Truck Trail…" at bounding box center [499, 245] width 488 height 195
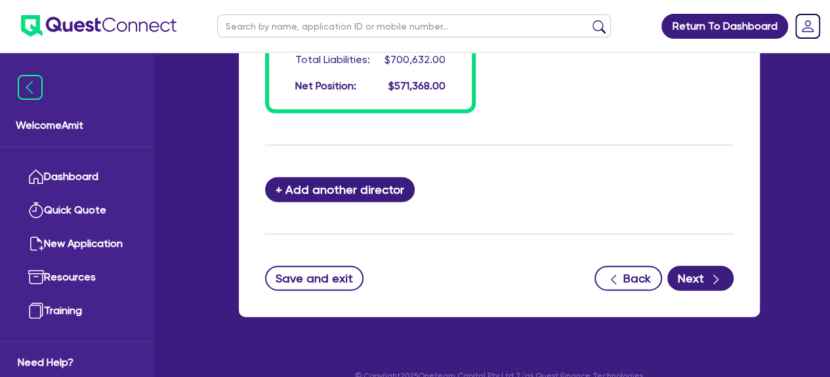
scroll to position [1419, 0]
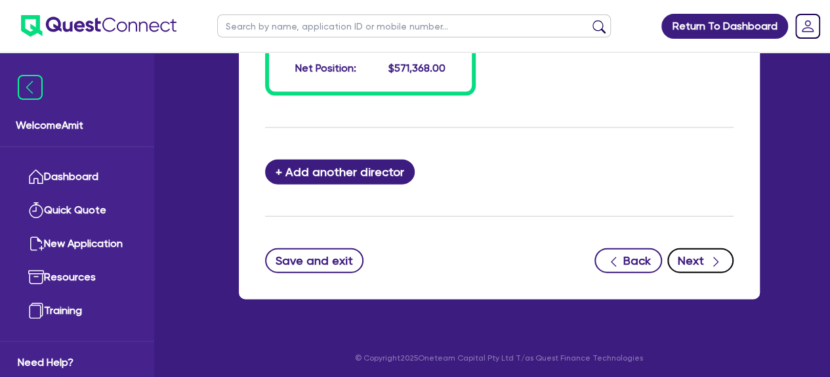
click at [693, 254] on button "Next" at bounding box center [701, 260] width 66 height 25
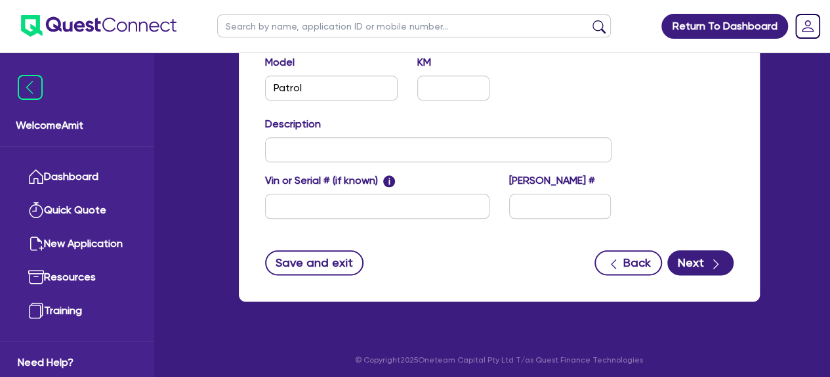
scroll to position [666, 0]
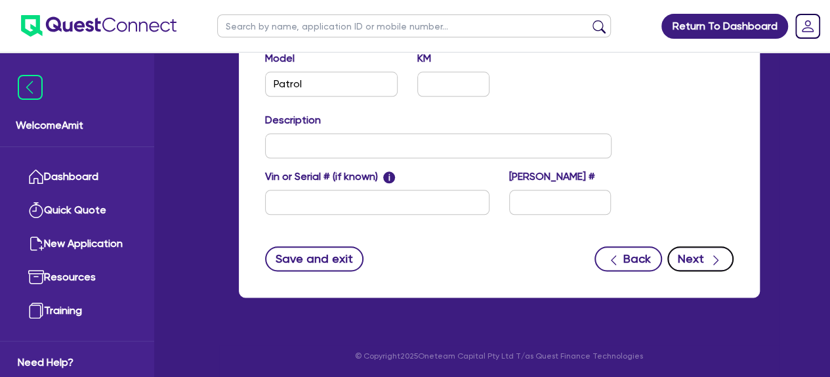
click at [704, 258] on button "Next" at bounding box center [701, 258] width 66 height 25
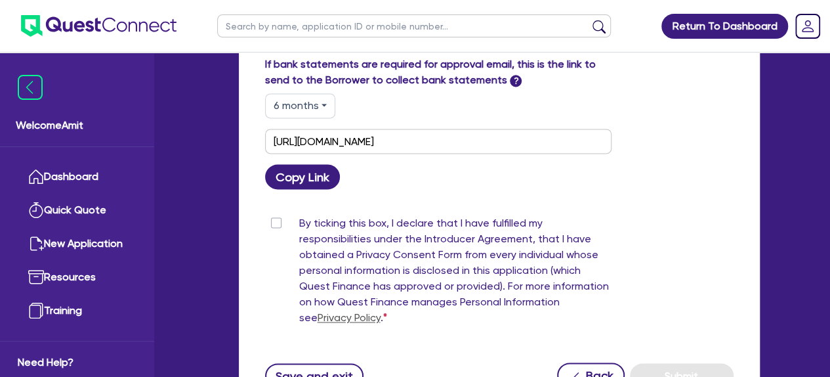
scroll to position [853, 0]
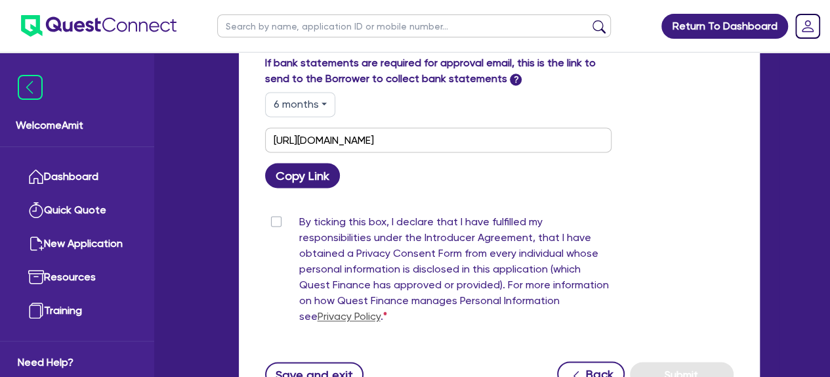
click at [299, 214] on label "By ticking this box, I declare that I have fulfilled my responsibilities under …" at bounding box center [455, 272] width 312 height 116
click at [273, 214] on input "By ticking this box, I declare that I have fulfilled my responsibilities under …" at bounding box center [270, 220] width 11 height 12
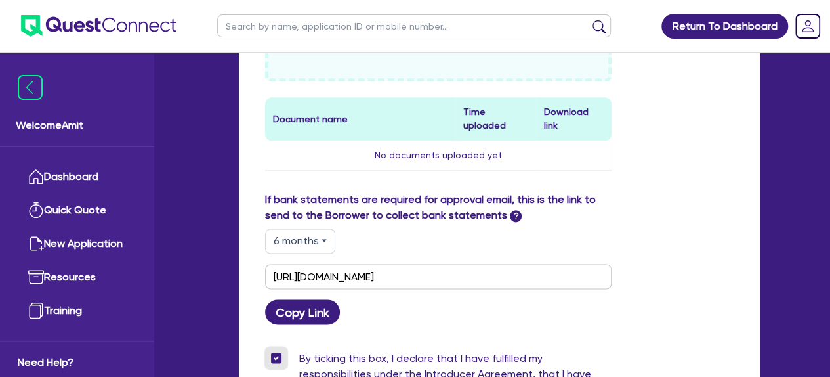
scroll to position [722, 0]
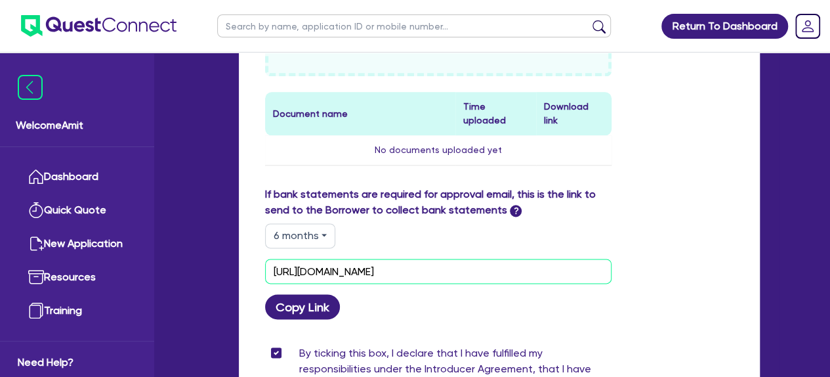
drag, startPoint x: 552, startPoint y: 255, endPoint x: 256, endPoint y: 255, distance: 296.0
click at [256, 259] on div "[URL][DOMAIN_NAME]" at bounding box center [438, 271] width 366 height 25
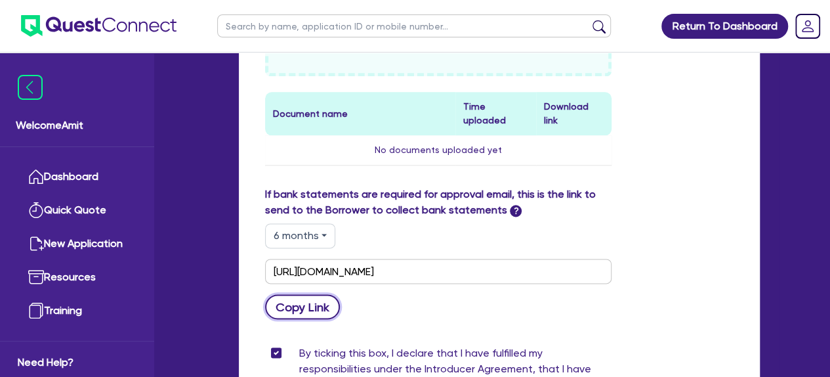
click at [307, 294] on button "Copy Link" at bounding box center [302, 306] width 75 height 25
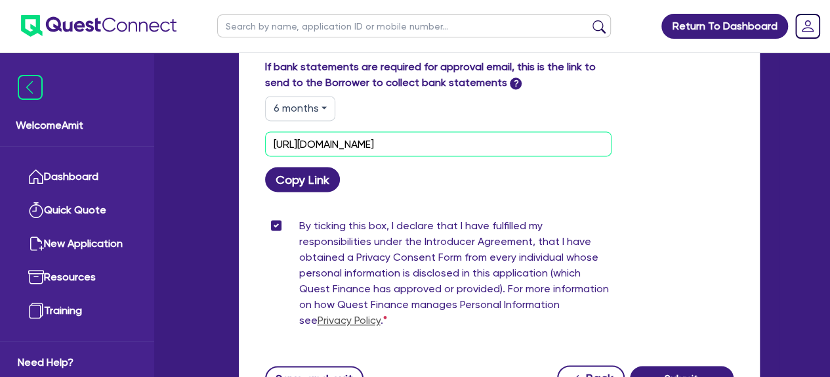
scroll to position [853, 0]
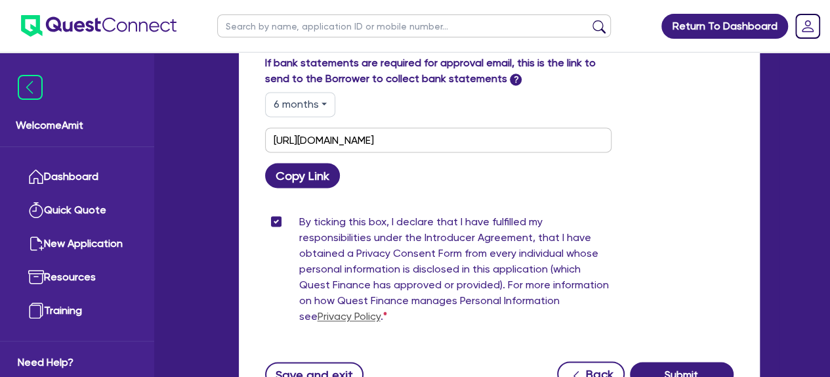
click at [381, 310] on link "Privacy Policy" at bounding box center [349, 316] width 63 height 12
click at [291, 163] on button "Copy Link" at bounding box center [302, 175] width 75 height 25
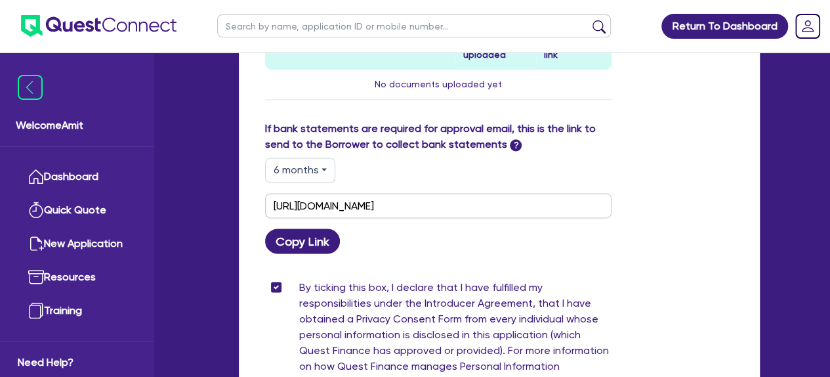
click at [328, 158] on button "6 months" at bounding box center [300, 170] width 70 height 25
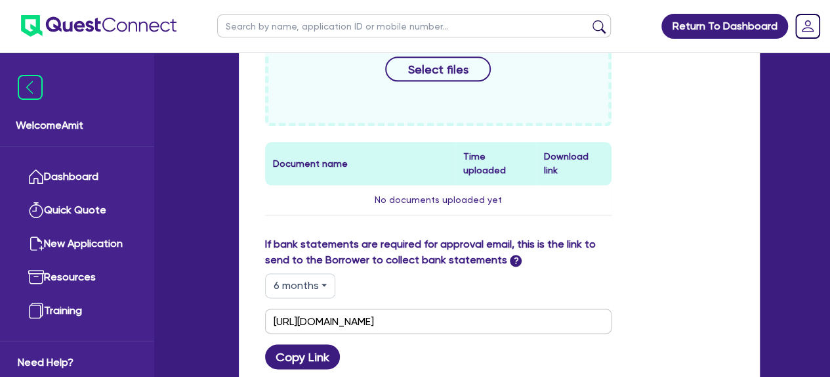
scroll to position [561, 0]
